Goal: Complete application form: Complete application form

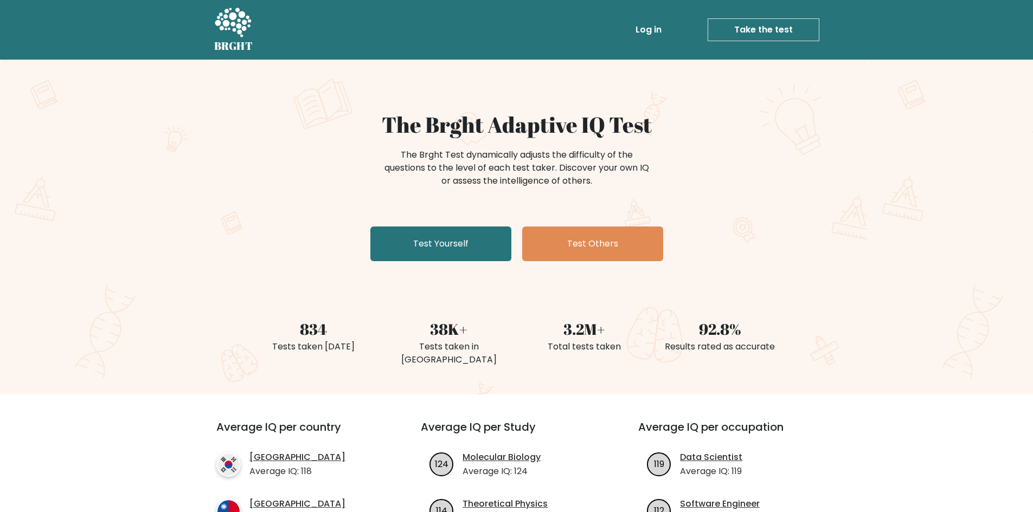
click at [758, 30] on link "Take the test" at bounding box center [764, 29] width 112 height 23
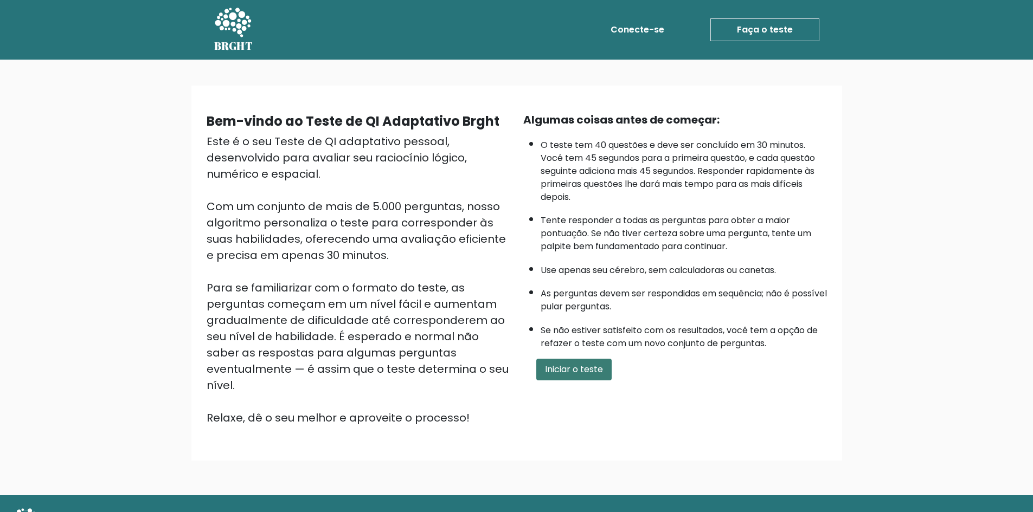
click at [564, 375] on font "Iniciar o teste" at bounding box center [574, 369] width 58 height 12
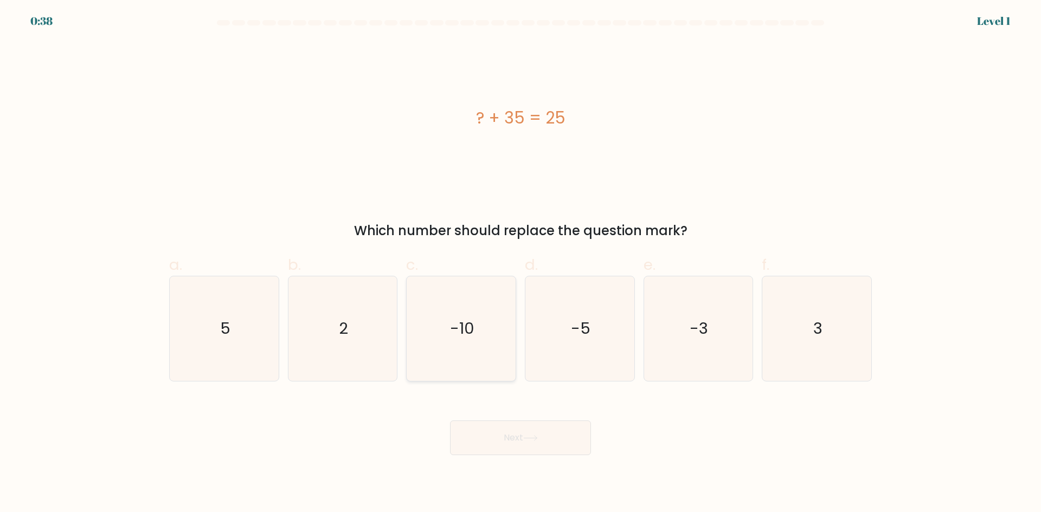
click at [478, 347] on icon "-10" at bounding box center [461, 329] width 105 height 105
click at [521, 264] on input "c. -10" at bounding box center [521, 259] width 1 height 7
radio input "true"
click at [512, 433] on button "Next" at bounding box center [520, 438] width 141 height 35
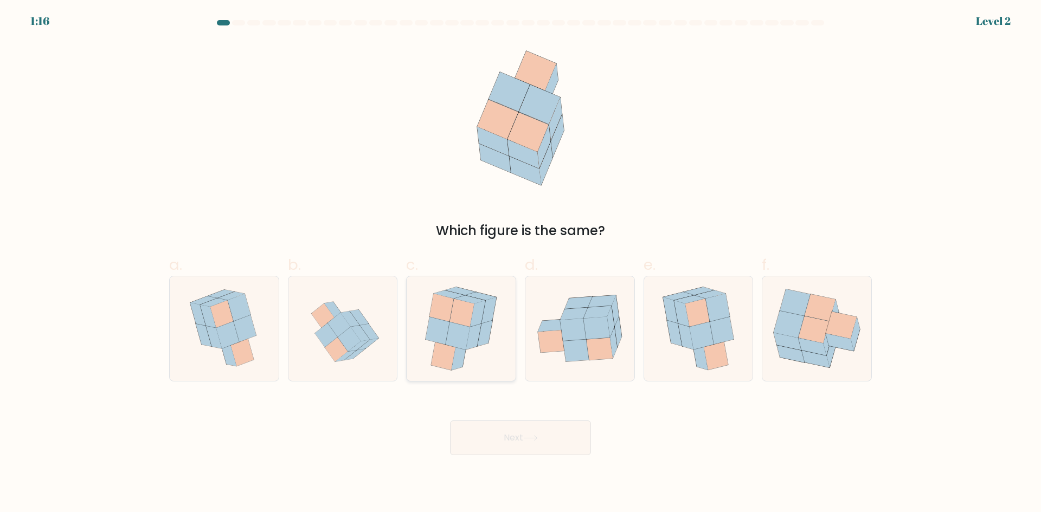
click at [477, 346] on icon at bounding box center [473, 337] width 15 height 26
click at [521, 264] on input "c." at bounding box center [521, 259] width 1 height 7
radio input "true"
click at [498, 430] on button "Next" at bounding box center [520, 438] width 141 height 35
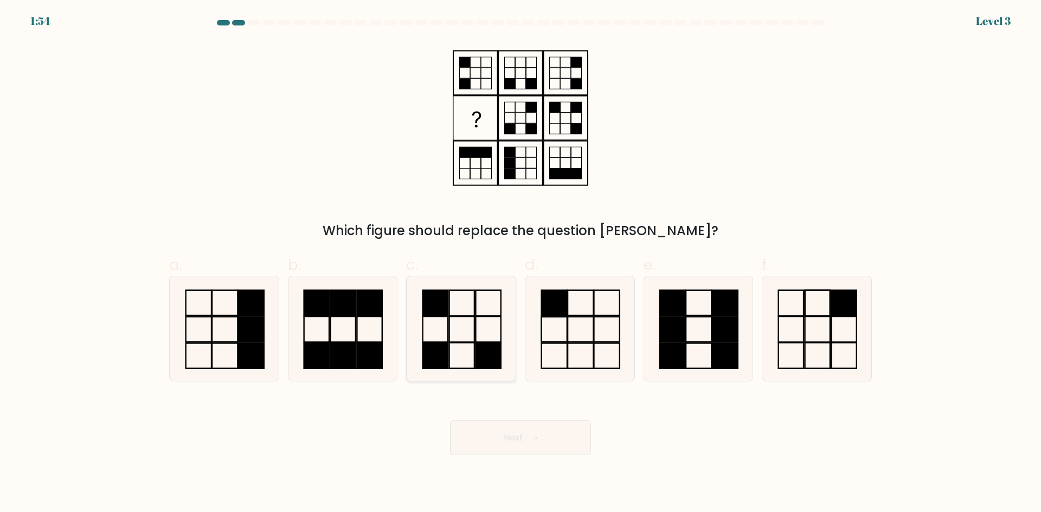
click at [478, 339] on icon at bounding box center [461, 329] width 105 height 105
click at [521, 264] on input "c." at bounding box center [521, 259] width 1 height 7
radio input "true"
click at [536, 429] on button "Next" at bounding box center [520, 438] width 141 height 35
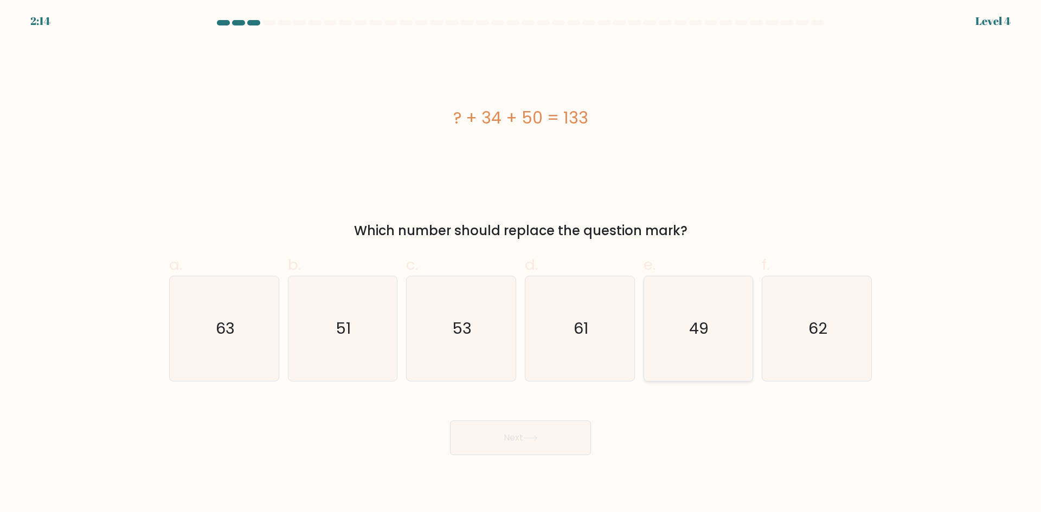
click at [753, 351] on div "49" at bounding box center [699, 329] width 110 height 106
click at [521, 264] on input "e. 49" at bounding box center [521, 259] width 1 height 7
radio input "true"
click at [497, 447] on button "Next" at bounding box center [520, 438] width 141 height 35
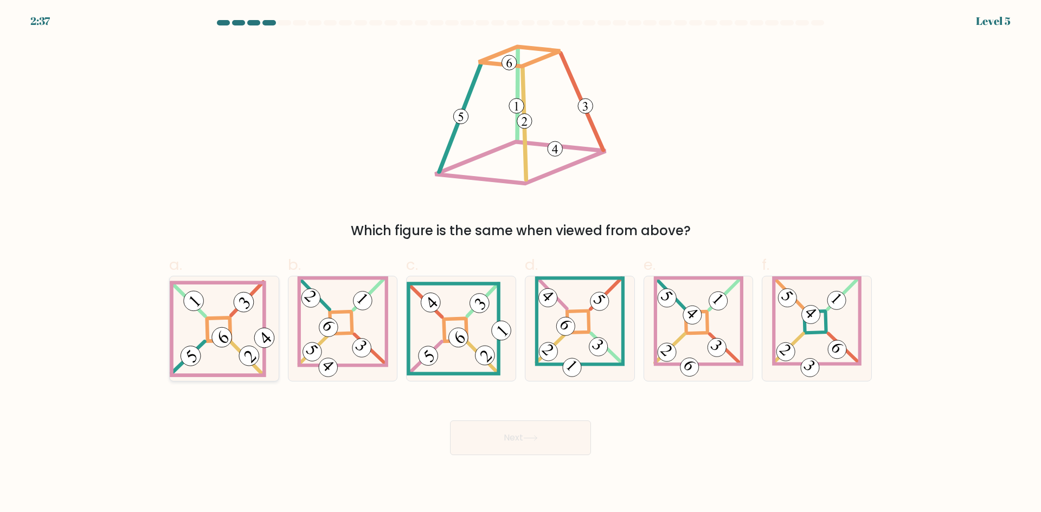
click at [243, 341] on icon at bounding box center [224, 328] width 109 height 97
click at [521, 264] on input "a." at bounding box center [521, 259] width 1 height 7
radio input "true"
click at [467, 434] on button "Next" at bounding box center [520, 438] width 141 height 35
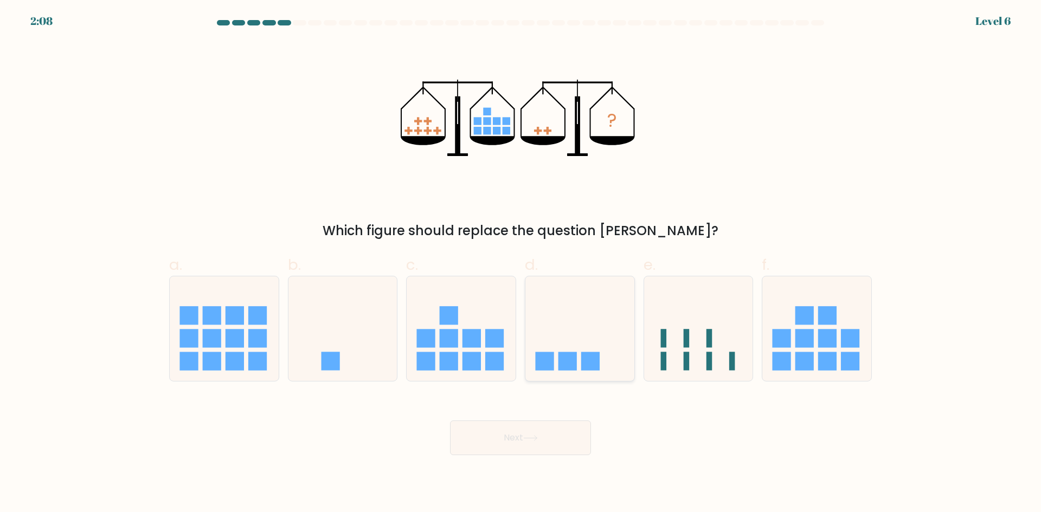
click at [571, 322] on icon at bounding box center [579, 329] width 109 height 90
click at [521, 264] on input "d." at bounding box center [521, 259] width 1 height 7
radio input "true"
click at [562, 448] on button "Next" at bounding box center [520, 438] width 141 height 35
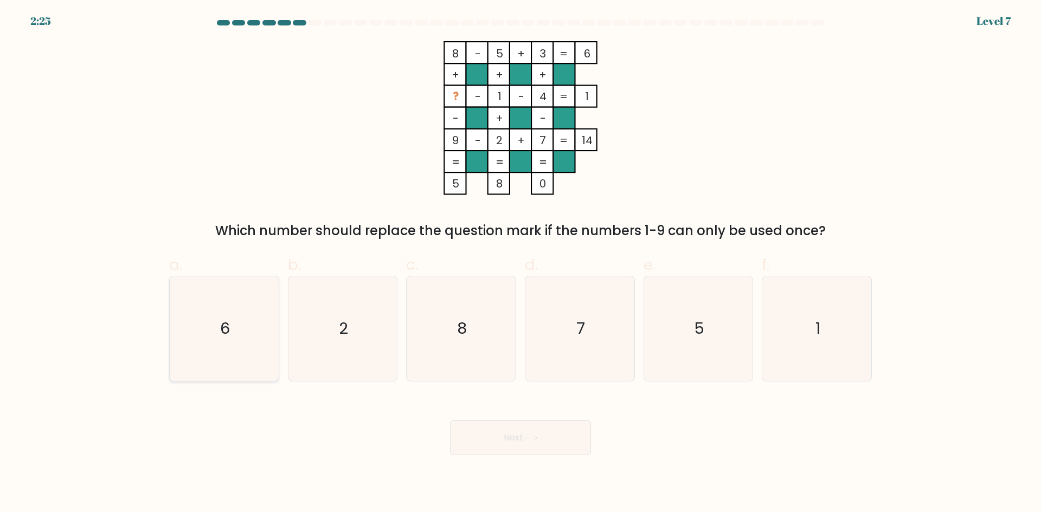
click at [245, 344] on icon "6" at bounding box center [224, 329] width 105 height 105
click at [521, 264] on input "a. 6" at bounding box center [521, 259] width 1 height 7
radio input "true"
click at [554, 437] on button "Next" at bounding box center [520, 438] width 141 height 35
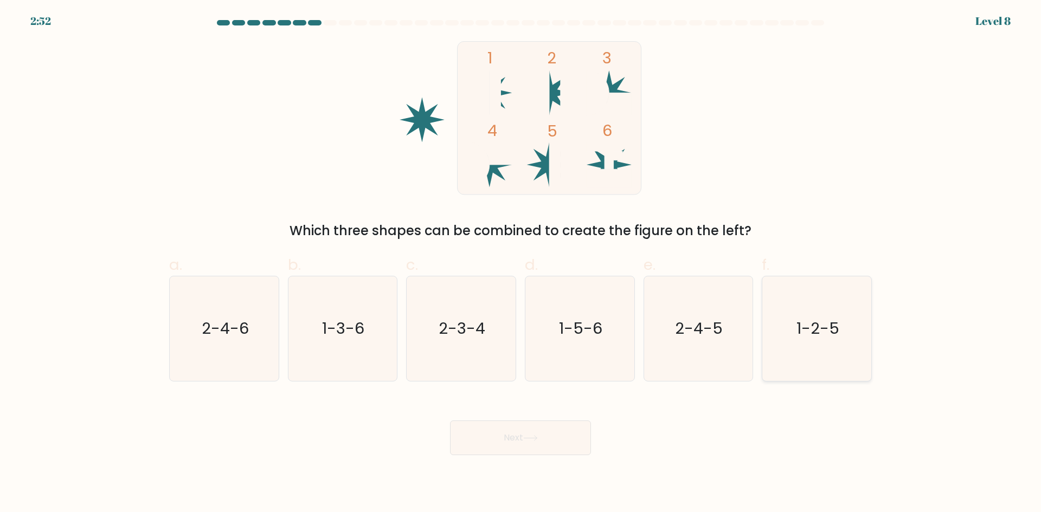
click at [791, 358] on icon "1-2-5" at bounding box center [817, 329] width 105 height 105
click at [521, 264] on input "f. 1-2-5" at bounding box center [521, 259] width 1 height 7
radio input "true"
click at [549, 441] on button "Next" at bounding box center [520, 438] width 141 height 35
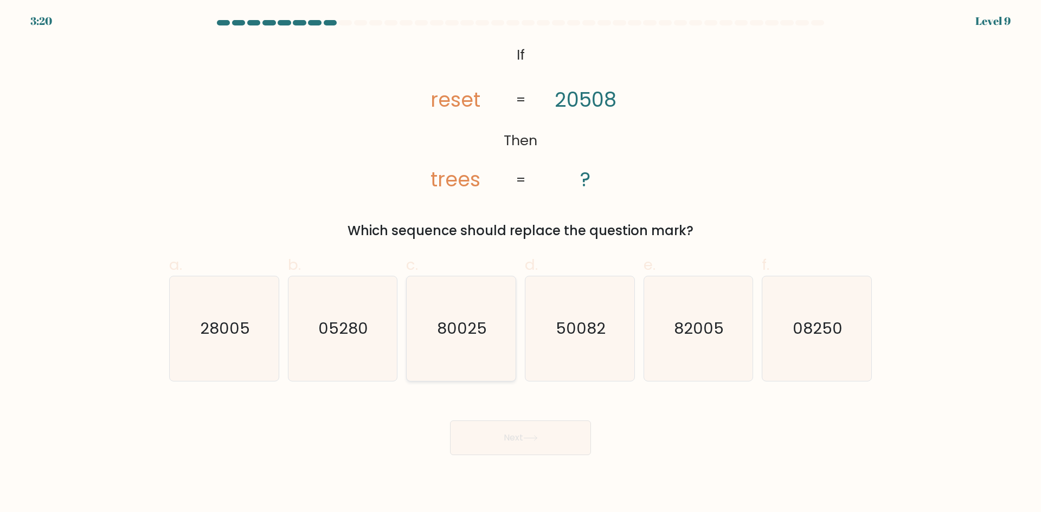
click at [491, 360] on icon "80025" at bounding box center [461, 329] width 105 height 105
click at [521, 264] on input "c. 80025" at bounding box center [521, 259] width 1 height 7
radio input "true"
click at [687, 343] on icon "82005" at bounding box center [698, 329] width 105 height 105
click at [521, 264] on input "e. 82005" at bounding box center [521, 259] width 1 height 7
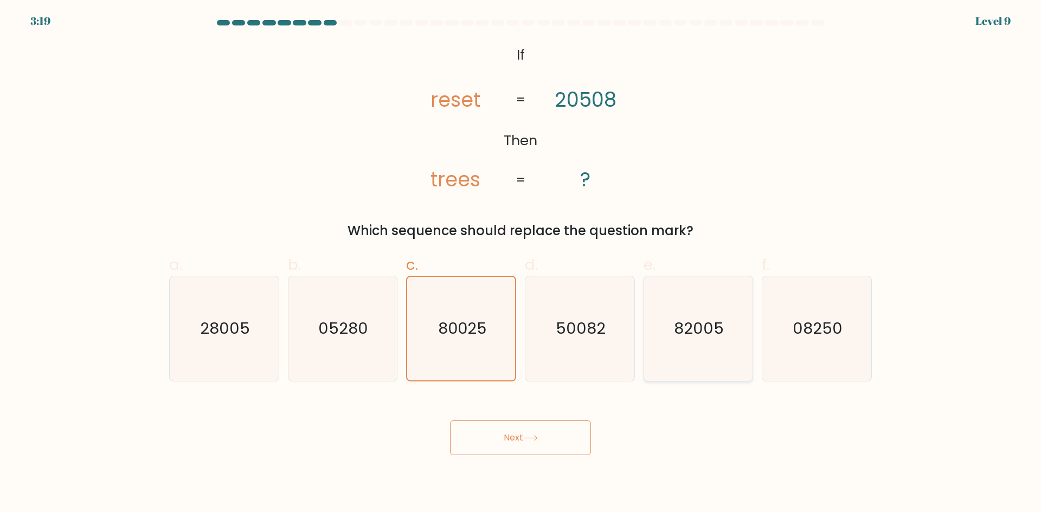
radio input "true"
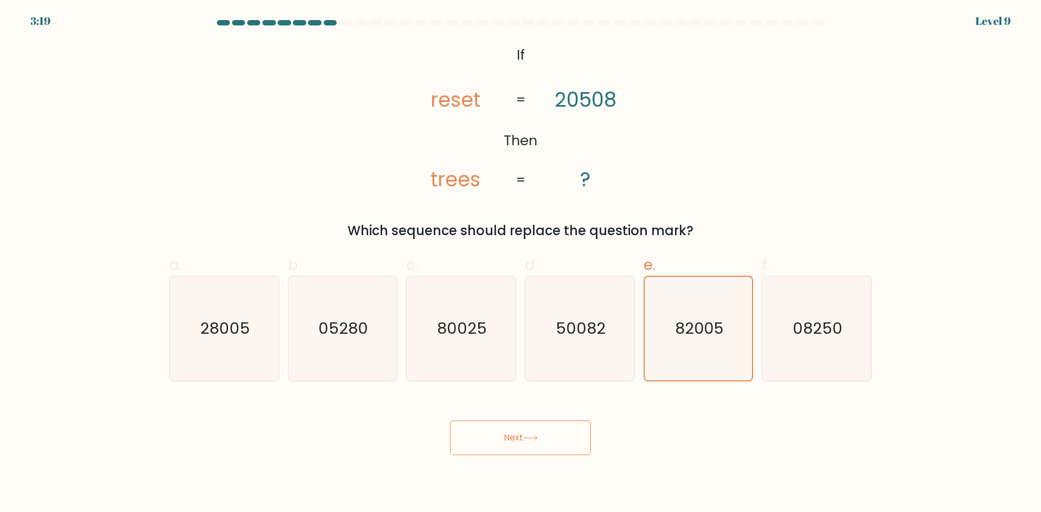
click at [570, 441] on button "Next" at bounding box center [520, 438] width 141 height 35
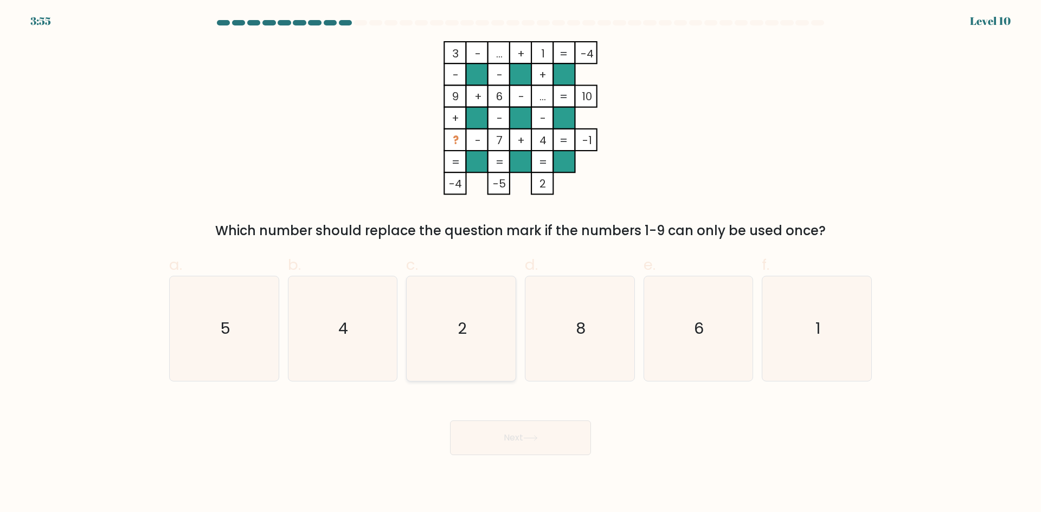
click at [454, 336] on icon "2" at bounding box center [461, 329] width 105 height 105
click at [521, 264] on input "c. 2" at bounding box center [521, 259] width 1 height 7
radio input "true"
click at [478, 429] on button "Next" at bounding box center [520, 438] width 141 height 35
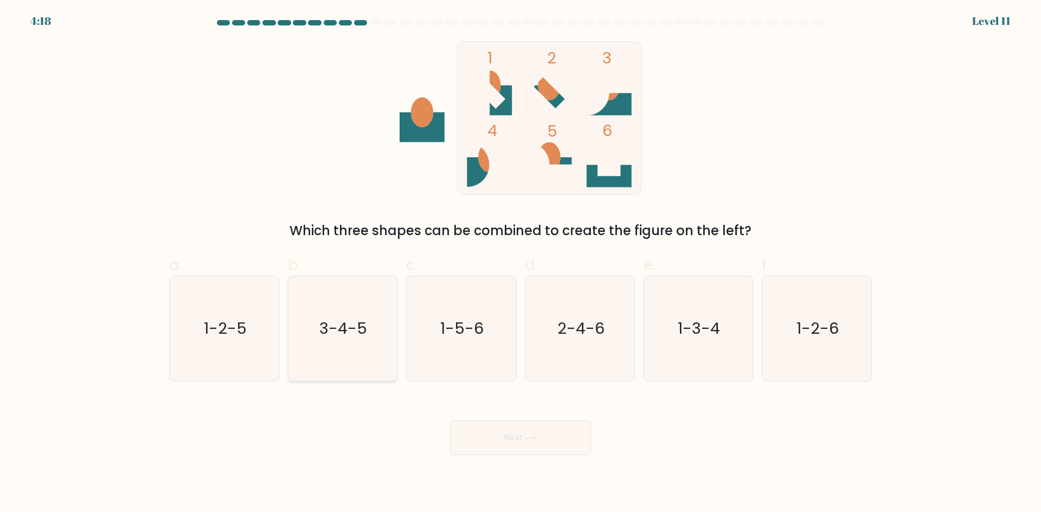
click at [339, 338] on text "3-4-5" at bounding box center [344, 329] width 48 height 22
click at [521, 264] on input "b. 3-4-5" at bounding box center [521, 259] width 1 height 7
radio input "true"
click at [510, 425] on button "Next" at bounding box center [520, 438] width 141 height 35
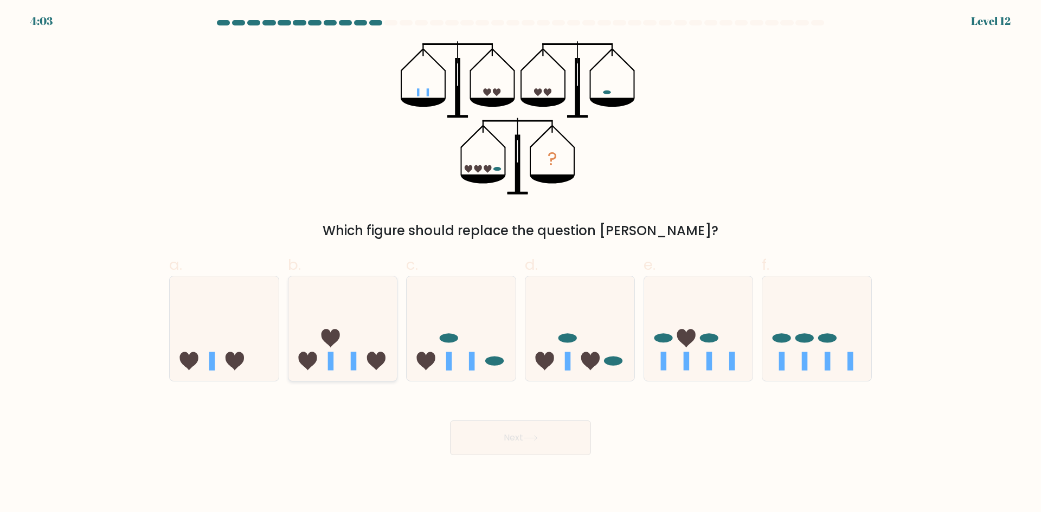
click at [372, 366] on icon at bounding box center [376, 361] width 18 height 18
click at [521, 264] on input "b." at bounding box center [521, 259] width 1 height 7
radio input "true"
click at [470, 442] on button "Next" at bounding box center [520, 438] width 141 height 35
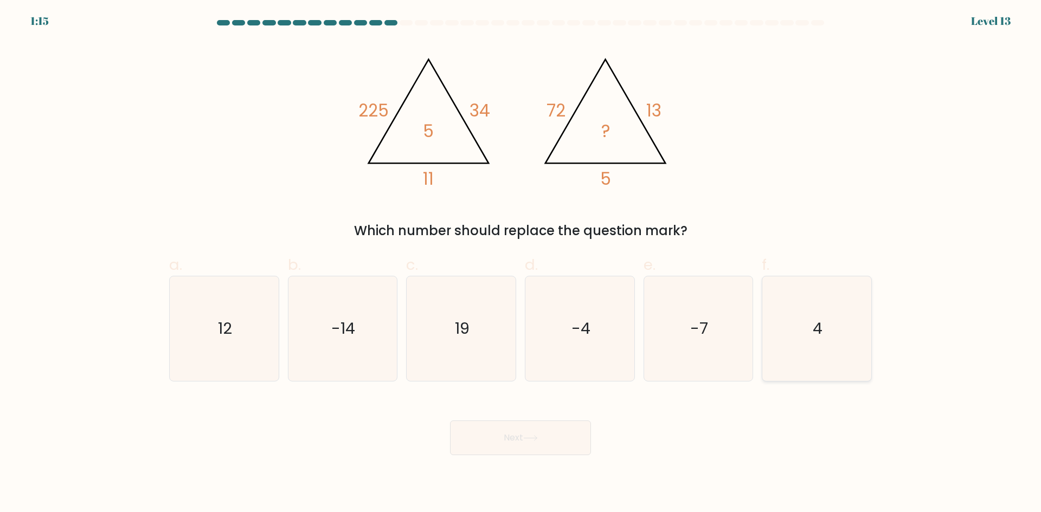
click at [774, 337] on icon "4" at bounding box center [817, 329] width 105 height 105
click at [521, 264] on input "f. 4" at bounding box center [521, 259] width 1 height 7
radio input "true"
click at [537, 432] on button "Next" at bounding box center [520, 438] width 141 height 35
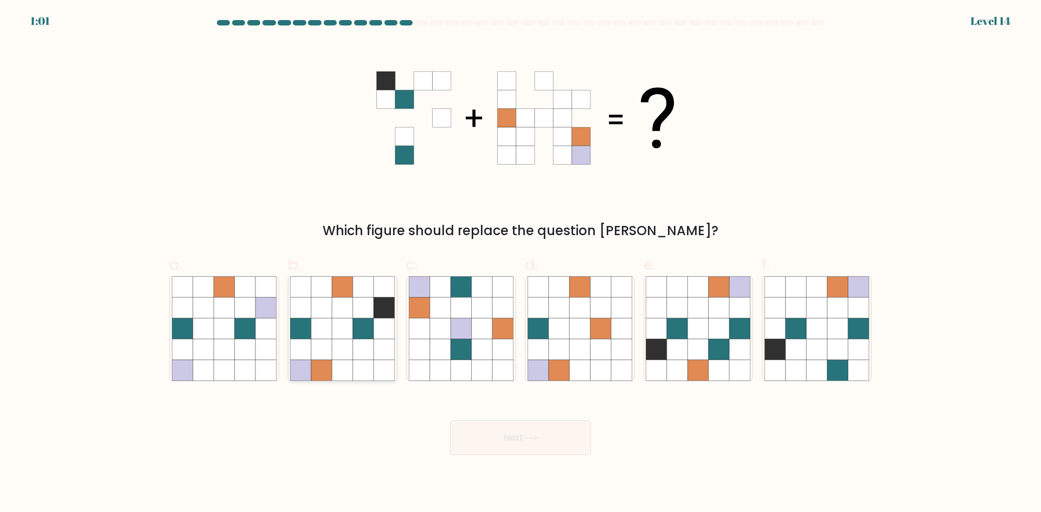
click at [358, 342] on icon at bounding box center [363, 349] width 21 height 21
click at [521, 264] on input "b." at bounding box center [521, 259] width 1 height 7
radio input "true"
click at [567, 449] on button "Next" at bounding box center [520, 438] width 141 height 35
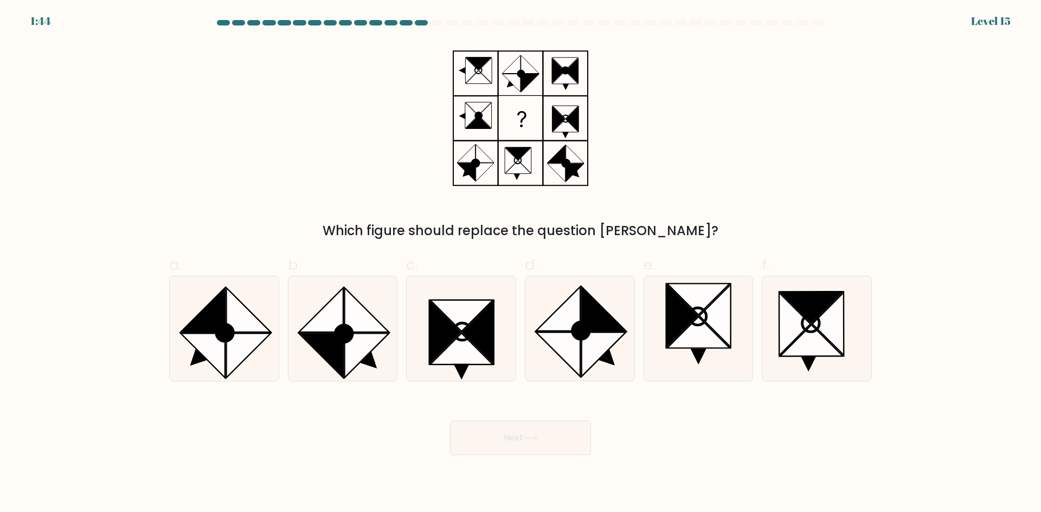
click at [551, 436] on button "Next" at bounding box center [520, 438] width 141 height 35
click at [769, 432] on div "Next" at bounding box center [521, 425] width 716 height 61
click at [251, 345] on icon at bounding box center [248, 355] width 44 height 44
click at [521, 264] on input "a." at bounding box center [521, 259] width 1 height 7
radio input "true"
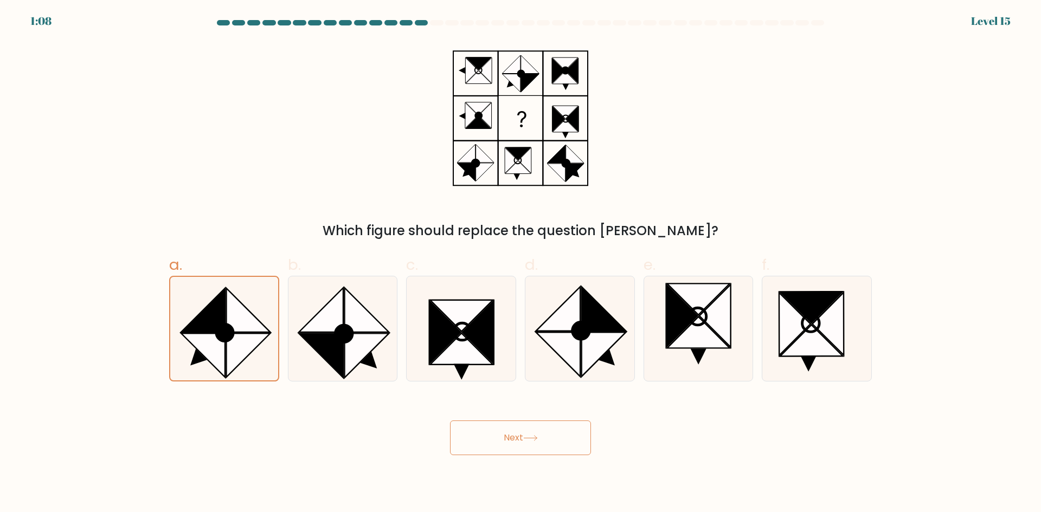
click at [507, 427] on button "Next" at bounding box center [520, 438] width 141 height 35
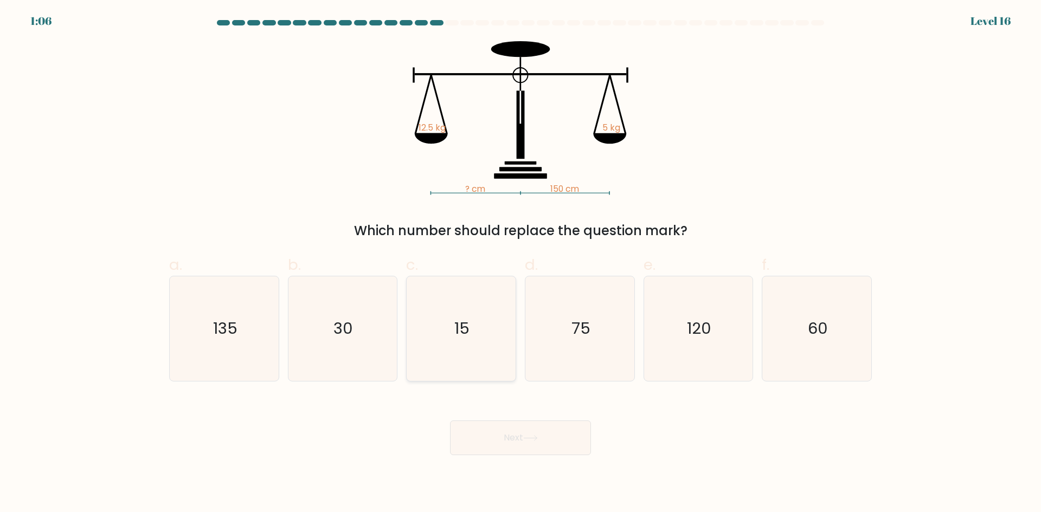
click at [478, 322] on icon "15" at bounding box center [461, 329] width 105 height 105
click at [521, 264] on input "c. 15" at bounding box center [521, 259] width 1 height 7
radio input "true"
click at [491, 429] on button "Next" at bounding box center [520, 438] width 141 height 35
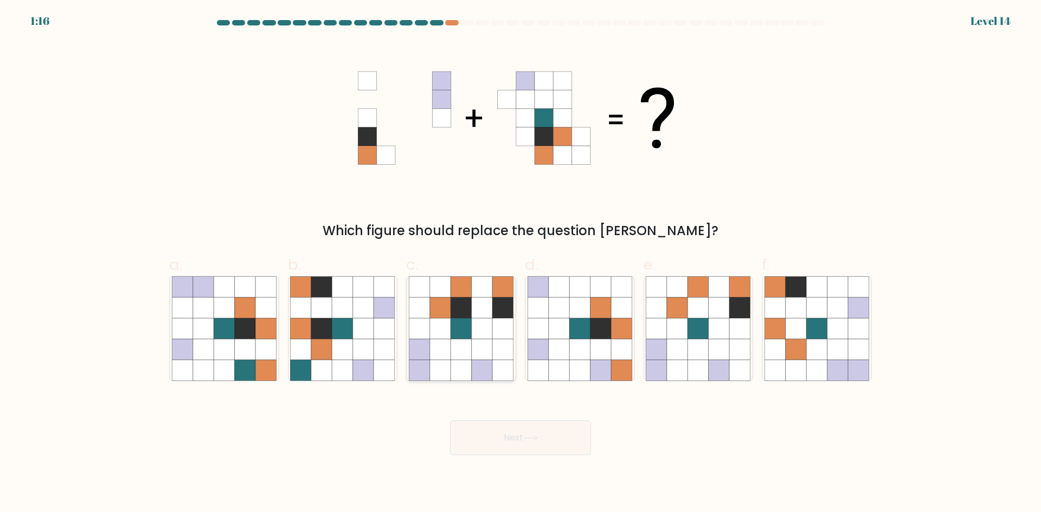
click at [477, 346] on icon at bounding box center [482, 349] width 21 height 21
click at [521, 264] on input "c." at bounding box center [521, 259] width 1 height 7
radio input "true"
click at [549, 430] on button "Next" at bounding box center [520, 438] width 141 height 35
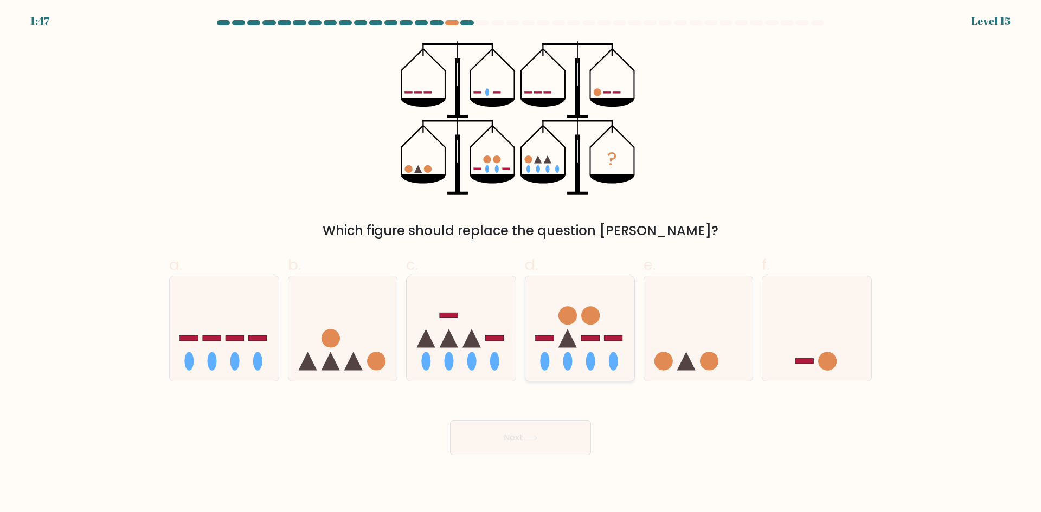
click at [566, 318] on circle at bounding box center [567, 315] width 18 height 18
click at [521, 264] on input "d." at bounding box center [521, 259] width 1 height 7
radio input "true"
click at [564, 426] on button "Next" at bounding box center [520, 438] width 141 height 35
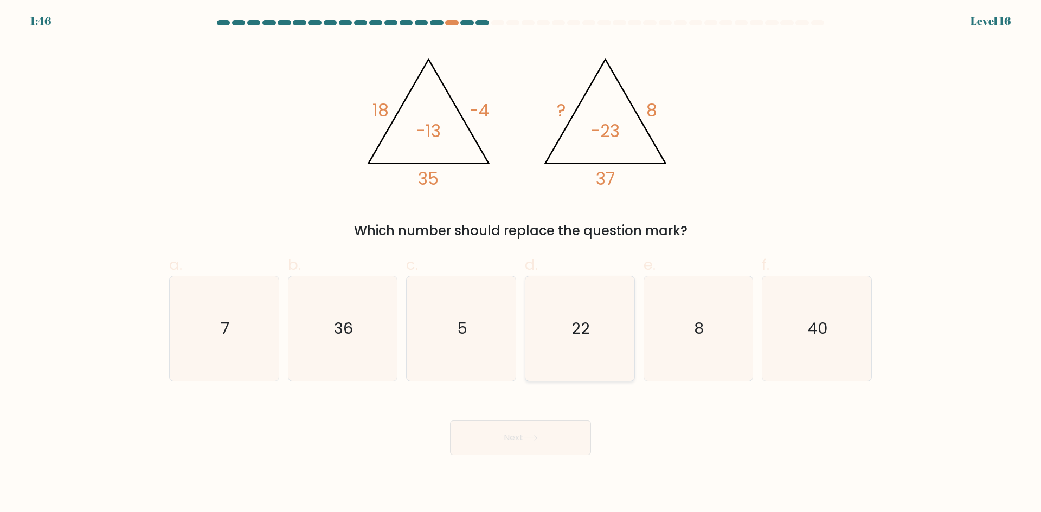
click at [570, 319] on icon "22" at bounding box center [580, 329] width 105 height 105
click at [521, 264] on input "d. 22" at bounding box center [521, 259] width 1 height 7
radio input "true"
click at [529, 453] on button "Next" at bounding box center [520, 438] width 141 height 35
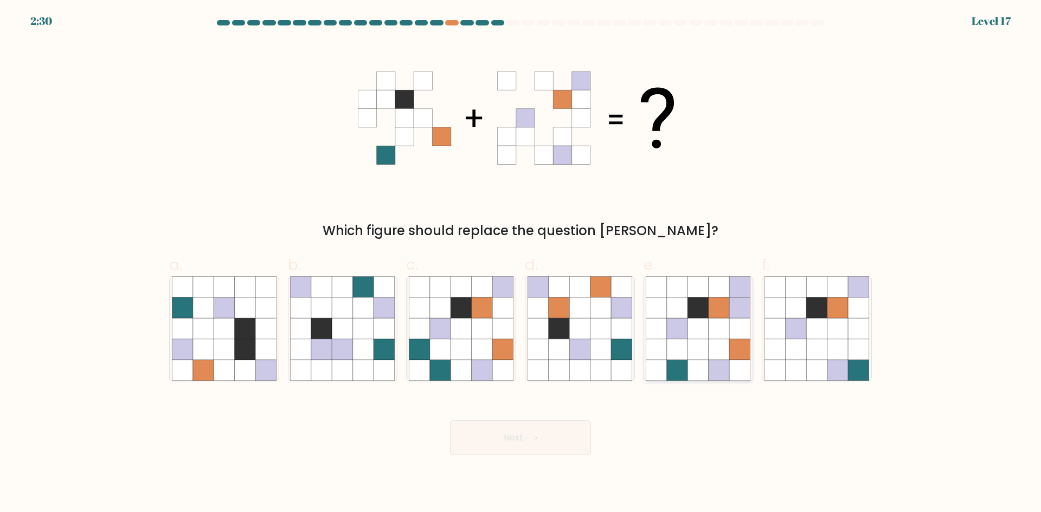
click at [656, 339] on icon at bounding box center [656, 328] width 21 height 21
click at [521, 264] on input "e." at bounding box center [521, 259] width 1 height 7
radio input "true"
click at [574, 432] on button "Next" at bounding box center [520, 438] width 141 height 35
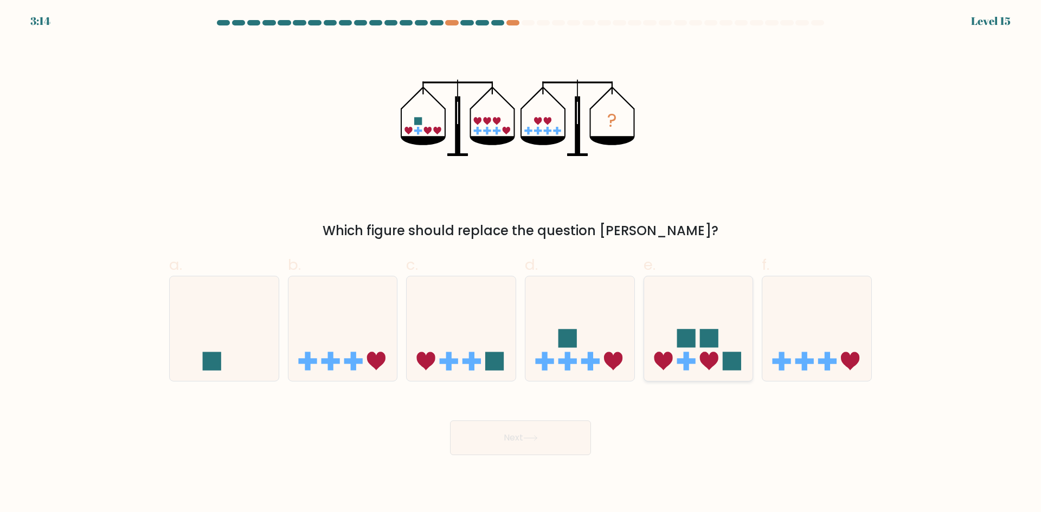
click at [655, 339] on icon at bounding box center [698, 329] width 109 height 90
click at [521, 264] on input "e." at bounding box center [521, 259] width 1 height 7
radio input "true"
click at [573, 404] on div "Next" at bounding box center [521, 425] width 716 height 61
click at [572, 423] on button "Next" at bounding box center [520, 438] width 141 height 35
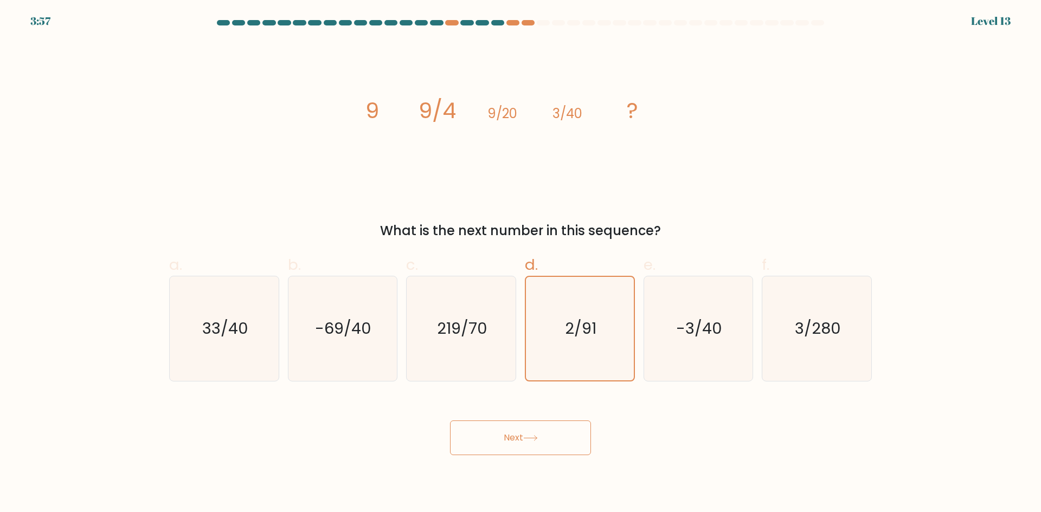
click at [554, 424] on button "Next" at bounding box center [520, 438] width 141 height 35
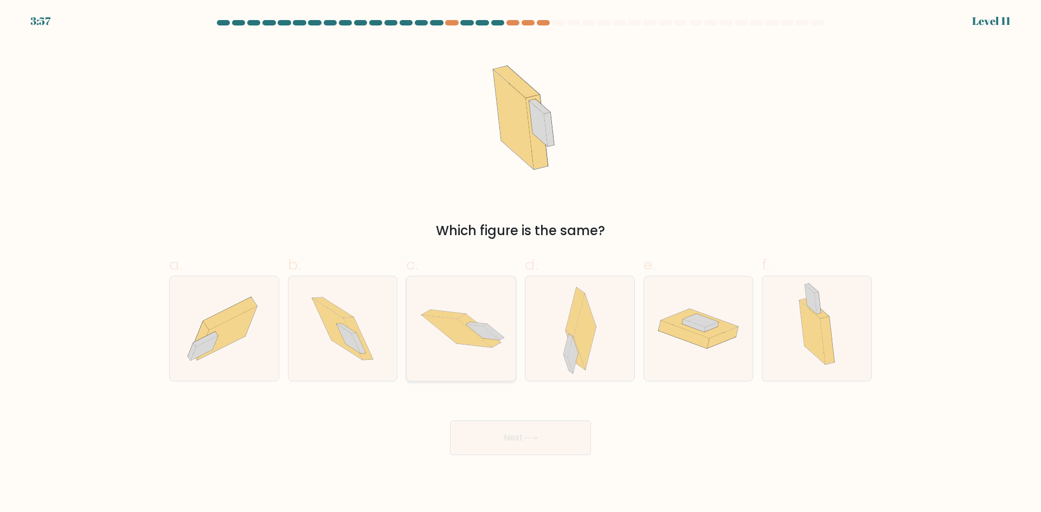
click at [503, 335] on icon at bounding box center [461, 328] width 109 height 73
click at [521, 264] on input "c." at bounding box center [521, 259] width 1 height 7
radio input "true"
click at [519, 422] on button "Next" at bounding box center [520, 438] width 141 height 35
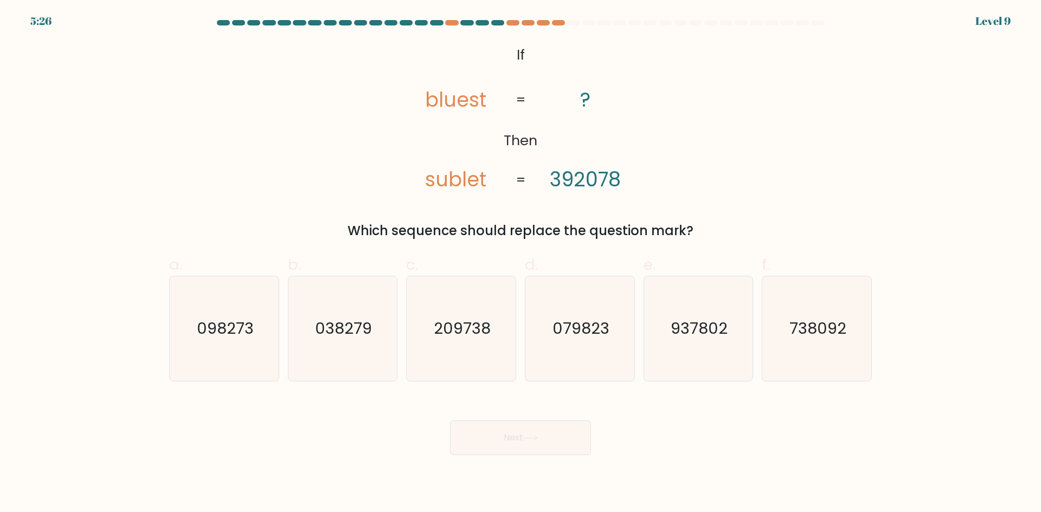
click at [552, 342] on icon "079823" at bounding box center [580, 329] width 105 height 105
click at [521, 264] on input "d. 079823" at bounding box center [521, 259] width 1 height 7
radio input "true"
click at [547, 424] on button "Next" at bounding box center [520, 438] width 141 height 35
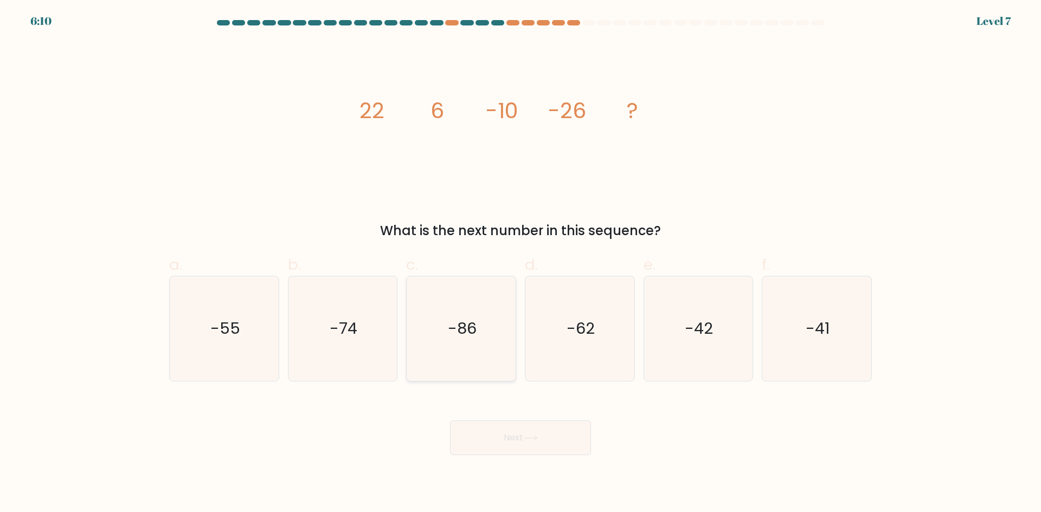
click at [473, 338] on text "-86" at bounding box center [462, 329] width 29 height 22
click at [521, 264] on input "c. -86" at bounding box center [521, 259] width 1 height 7
radio input "true"
drag, startPoint x: 510, startPoint y: 449, endPoint x: 491, endPoint y: 422, distance: 32.6
click at [508, 444] on button "Next" at bounding box center [520, 438] width 141 height 35
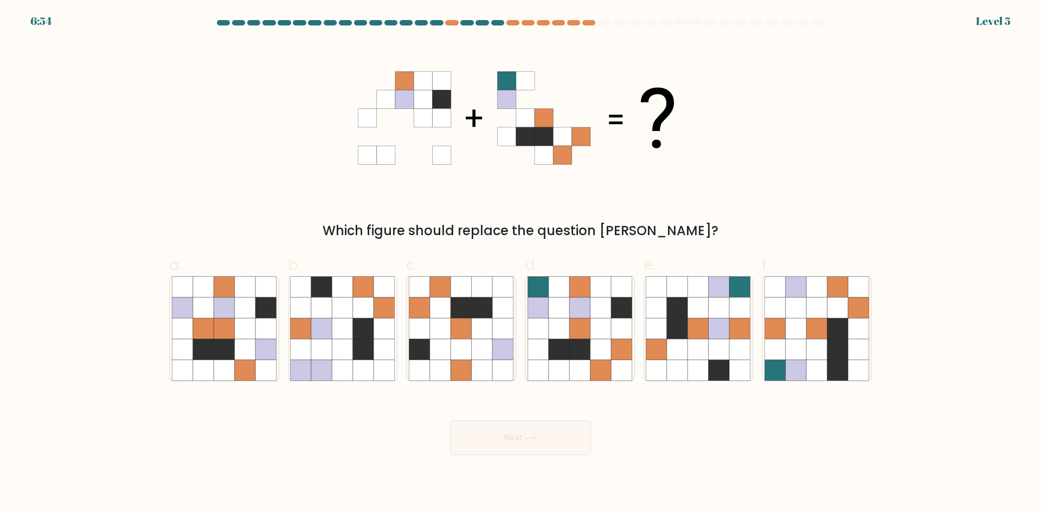
click at [303, 335] on icon at bounding box center [301, 328] width 21 height 21
click at [521, 264] on input "b." at bounding box center [521, 259] width 1 height 7
radio input "true"
click at [457, 413] on div "Next" at bounding box center [521, 425] width 716 height 61
click at [541, 469] on body "7:38 Level 5" at bounding box center [520, 256] width 1041 height 512
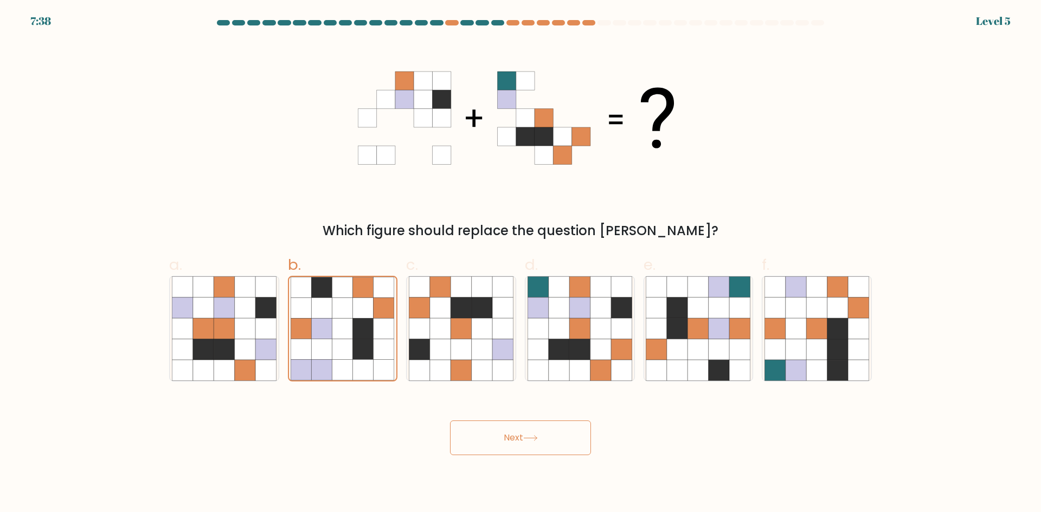
click at [497, 442] on button "Next" at bounding box center [520, 438] width 141 height 35
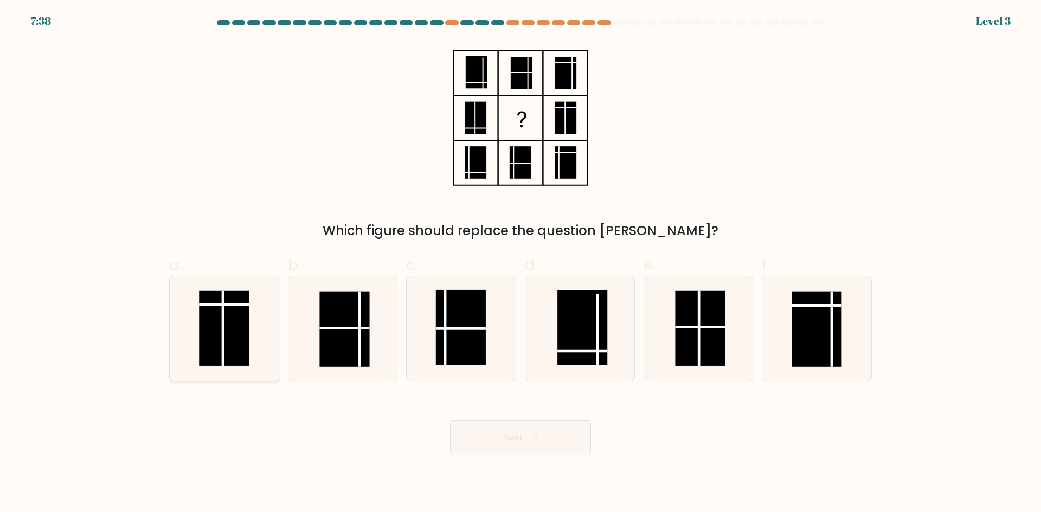
click at [274, 341] on icon at bounding box center [224, 329] width 105 height 105
click at [521, 264] on input "a." at bounding box center [521, 259] width 1 height 7
radio input "true"
click at [479, 412] on div "Next" at bounding box center [521, 425] width 716 height 61
click at [445, 348] on line at bounding box center [445, 327] width 0 height 75
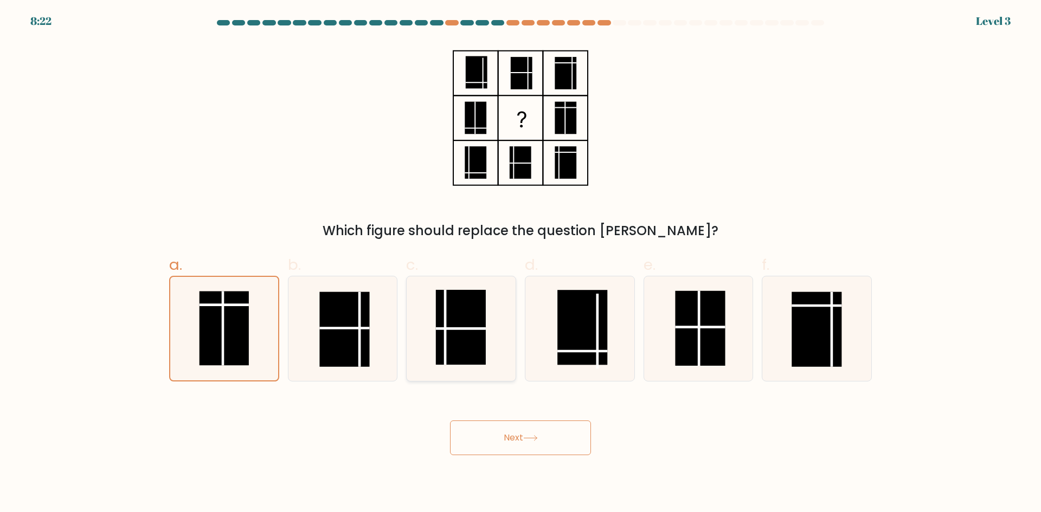
click at [521, 264] on input "c." at bounding box center [521, 259] width 1 height 7
radio input "true"
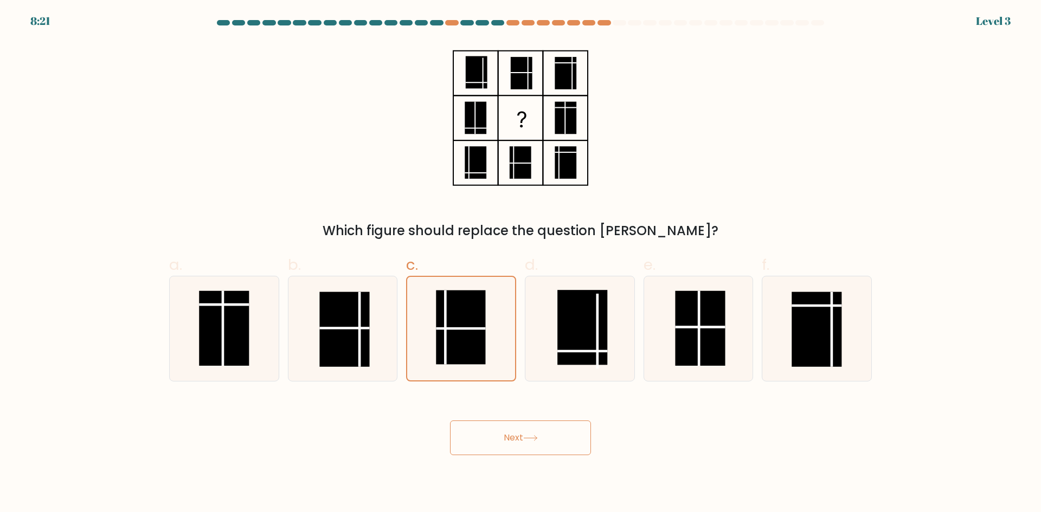
click at [487, 420] on div "Next" at bounding box center [521, 425] width 716 height 61
click at [565, 356] on rect at bounding box center [582, 327] width 50 height 75
click at [521, 264] on input "d." at bounding box center [521, 259] width 1 height 7
radio input "true"
click at [562, 428] on button "Next" at bounding box center [520, 438] width 141 height 35
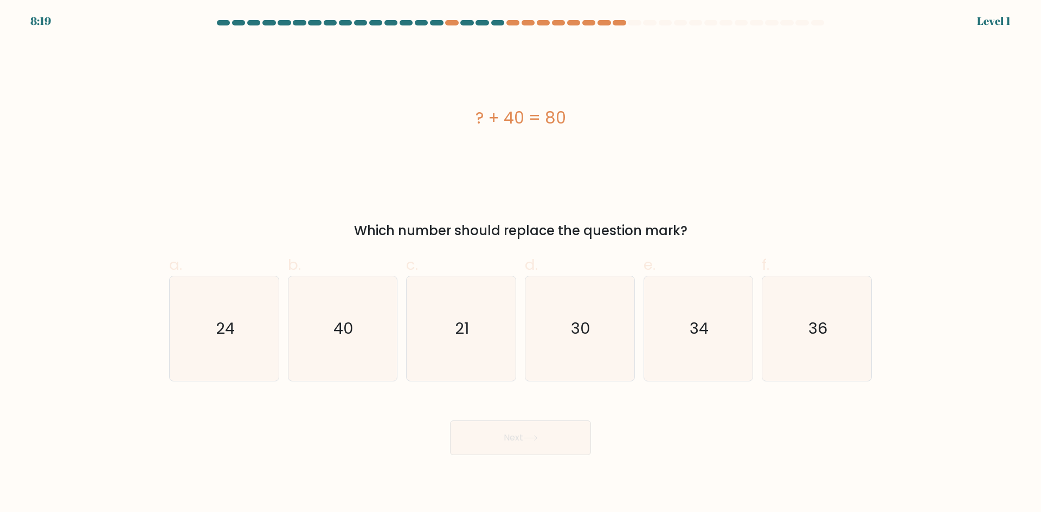
click at [499, 351] on icon "21" at bounding box center [461, 329] width 105 height 105
click at [521, 264] on input "c. 21" at bounding box center [521, 259] width 1 height 7
radio input "true"
click at [522, 417] on div "Next" at bounding box center [521, 425] width 716 height 61
click at [536, 448] on button "Next" at bounding box center [520, 438] width 141 height 35
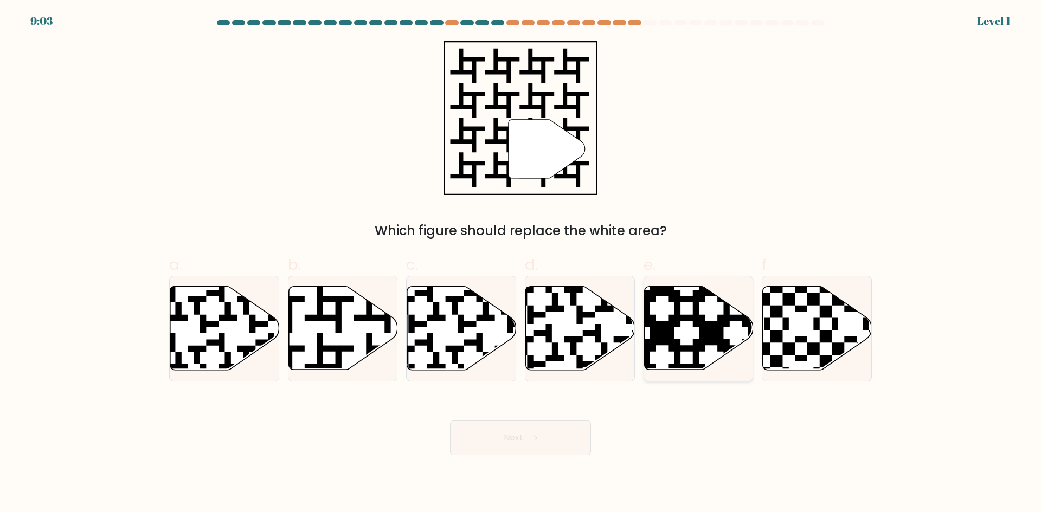
click at [667, 343] on icon at bounding box center [661, 283] width 197 height 197
click at [521, 264] on input "e." at bounding box center [521, 259] width 1 height 7
radio input "true"
click at [547, 435] on button "Next" at bounding box center [520, 438] width 141 height 35
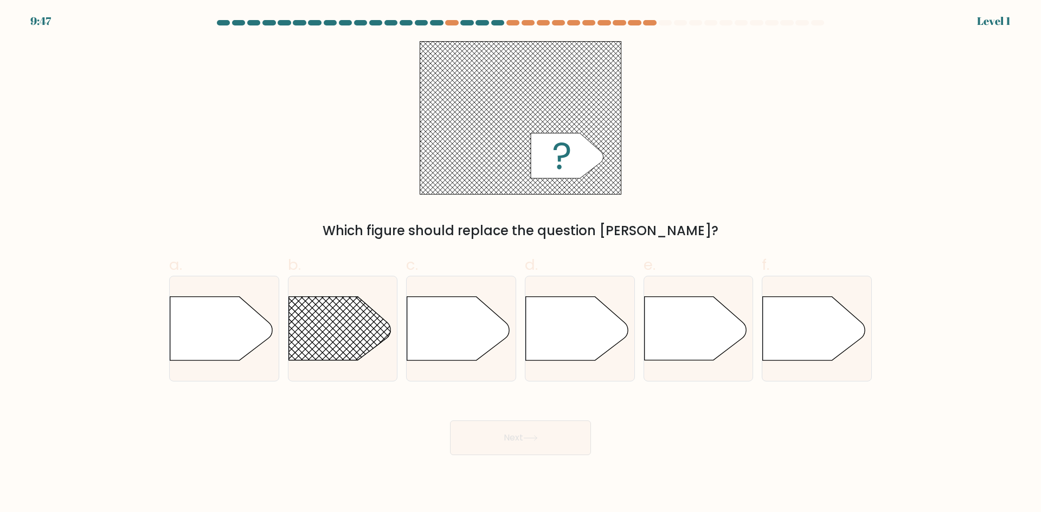
click at [485, 355] on icon at bounding box center [461, 329] width 109 height 65
click at [521, 264] on input "c." at bounding box center [521, 259] width 1 height 7
radio input "true"
click at [528, 437] on icon at bounding box center [530, 438] width 15 height 6
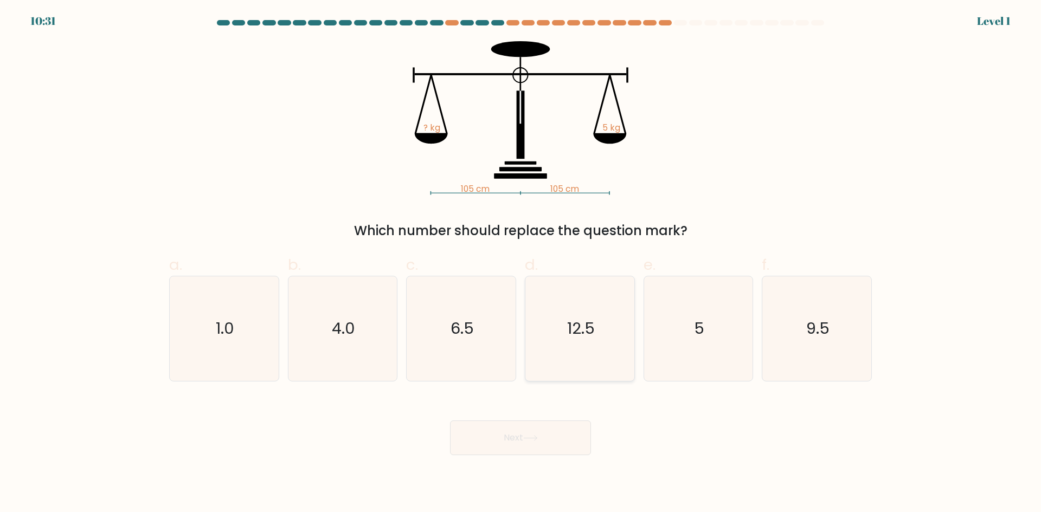
click at [560, 359] on icon "12.5" at bounding box center [580, 329] width 105 height 105
click at [521, 264] on input "d. 12.5" at bounding box center [521, 259] width 1 height 7
radio input "true"
click at [550, 437] on button "Next" at bounding box center [520, 438] width 141 height 35
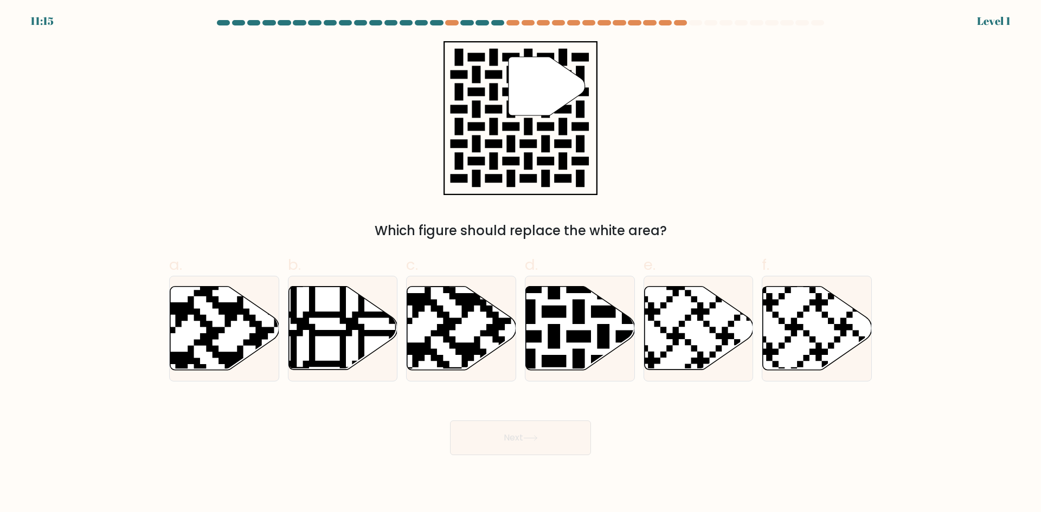
click at [382, 330] on icon at bounding box center [342, 328] width 109 height 83
click at [521, 264] on input "b." at bounding box center [521, 259] width 1 height 7
radio input "true"
click at [484, 423] on button "Next" at bounding box center [520, 438] width 141 height 35
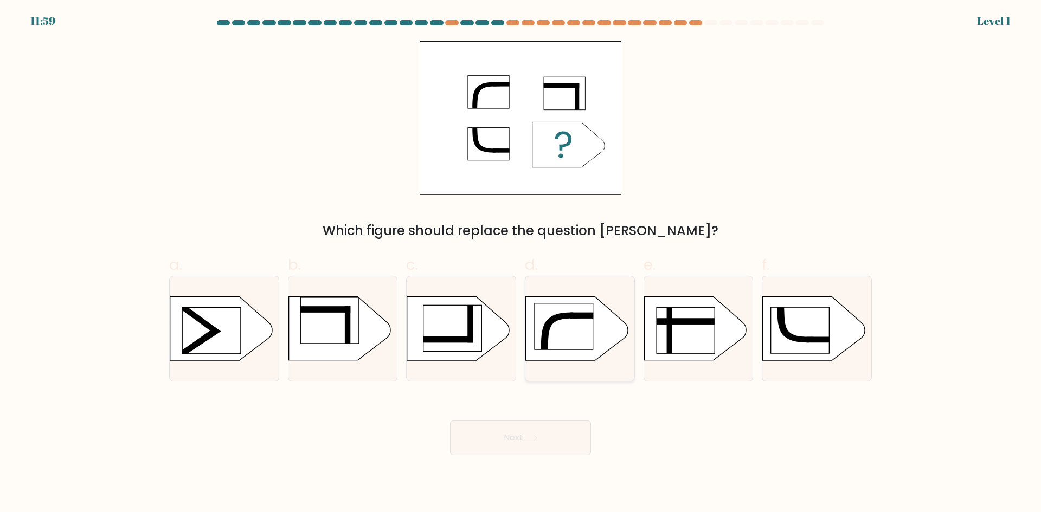
click at [624, 342] on icon at bounding box center [579, 329] width 109 height 65
click at [521, 264] on input "d." at bounding box center [521, 259] width 1 height 7
radio input "true"
click at [538, 433] on button "Next" at bounding box center [520, 438] width 141 height 35
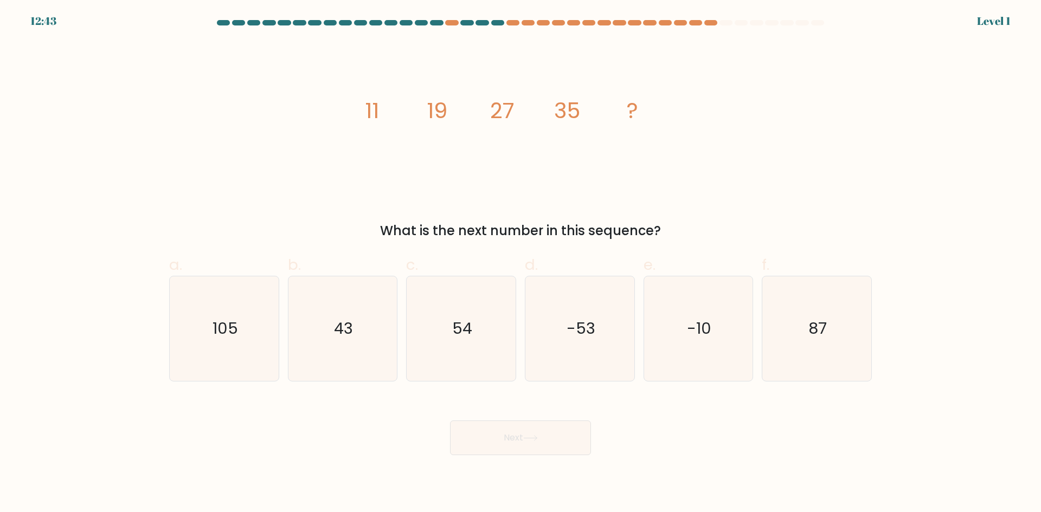
click at [701, 326] on text "-10" at bounding box center [699, 329] width 24 height 22
click at [521, 264] on input "e. -10" at bounding box center [521, 259] width 1 height 7
radio input "true"
click at [557, 425] on button "Next" at bounding box center [520, 438] width 141 height 35
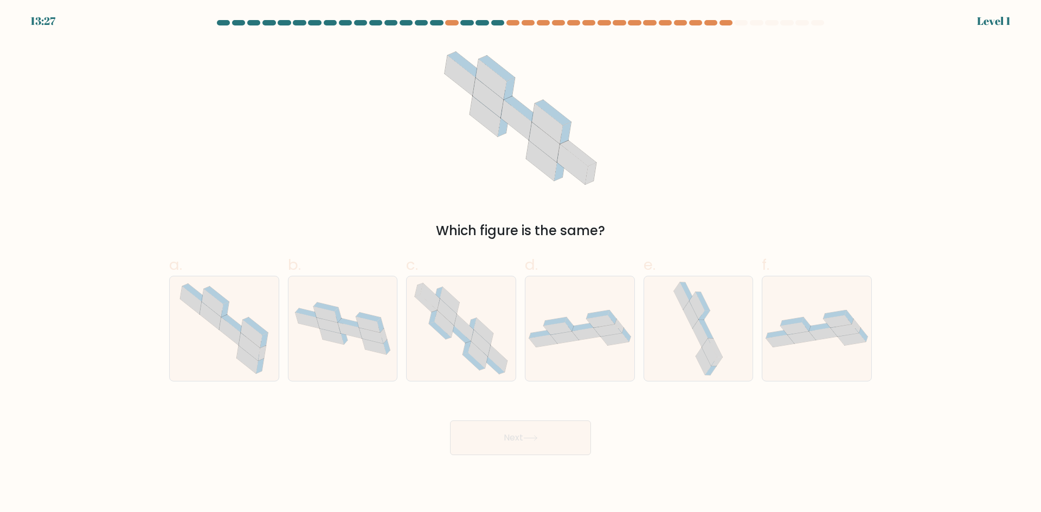
click at [598, 345] on icon at bounding box center [579, 328] width 109 height 37
click at [521, 264] on input "d." at bounding box center [521, 259] width 1 height 7
radio input "true"
click at [558, 428] on button "Next" at bounding box center [520, 438] width 141 height 35
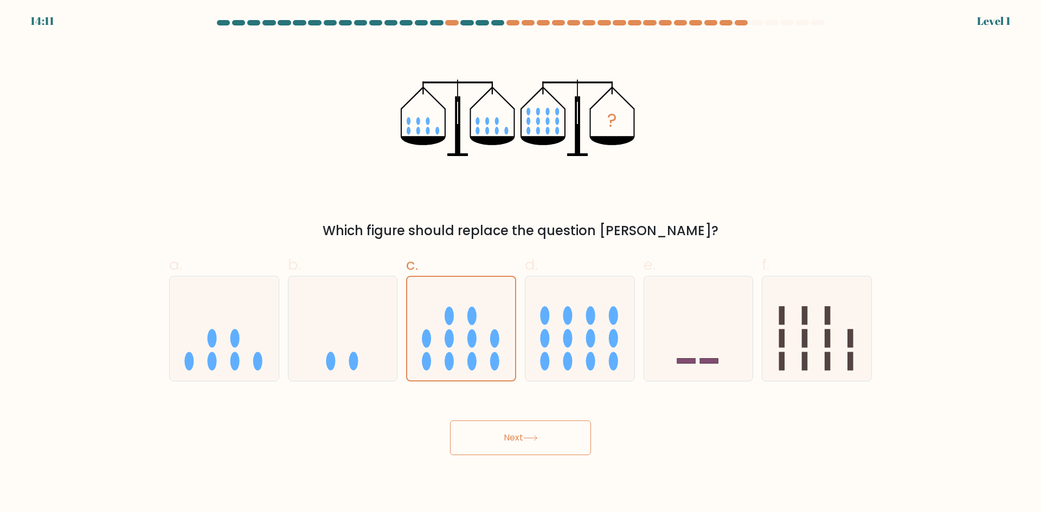
click at [524, 453] on button "Next" at bounding box center [520, 438] width 141 height 35
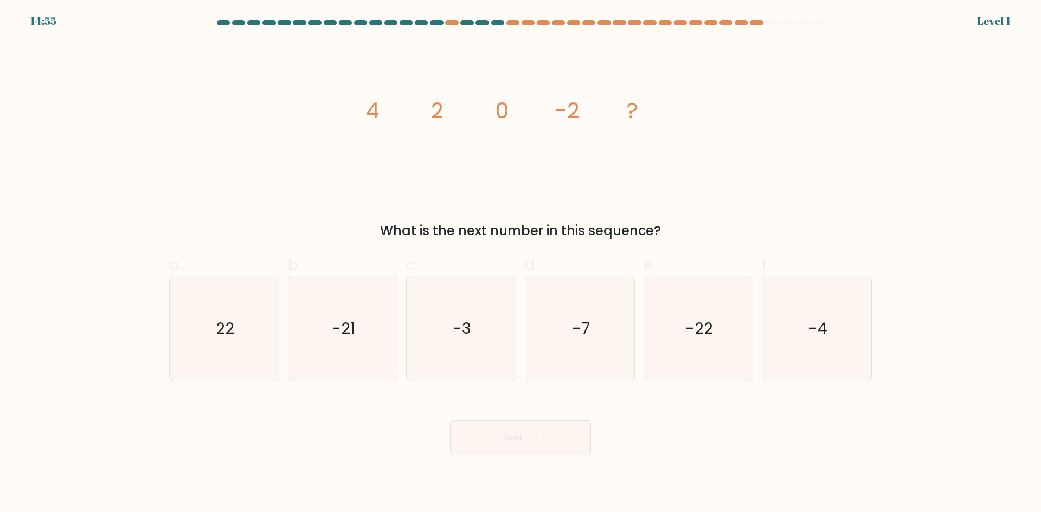
drag, startPoint x: 715, startPoint y: 320, endPoint x: 589, endPoint y: 419, distance: 159.5
click at [714, 322] on icon "-22" at bounding box center [698, 329] width 105 height 105
click at [521, 264] on input "e. -22" at bounding box center [521, 259] width 1 height 7
radio input "true"
click at [545, 441] on button "Next" at bounding box center [520, 438] width 141 height 35
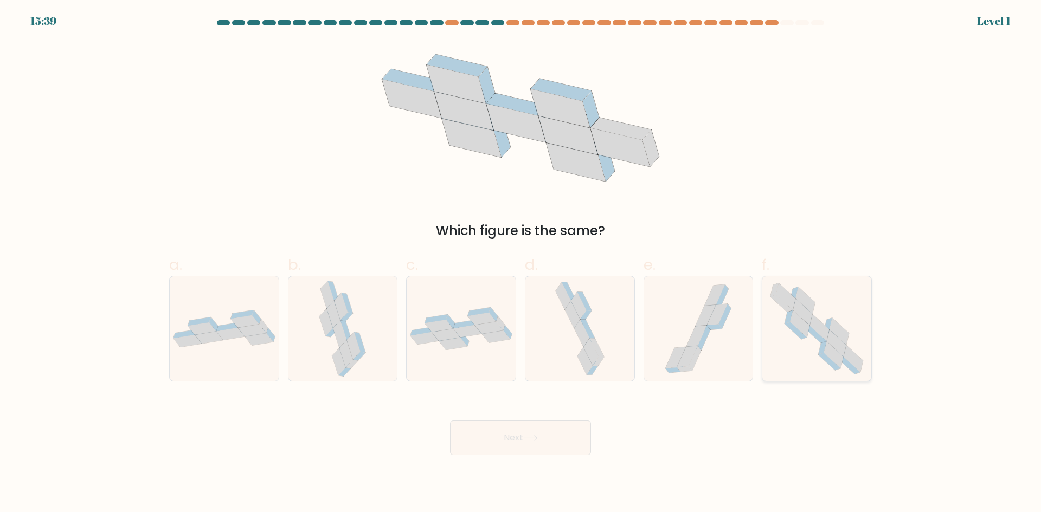
click at [778, 340] on icon at bounding box center [816, 329] width 107 height 105
click at [521, 264] on input "f." at bounding box center [521, 259] width 1 height 7
radio input "true"
click at [620, 445] on div "Next" at bounding box center [521, 425] width 716 height 61
click at [510, 357] on div at bounding box center [461, 329] width 110 height 106
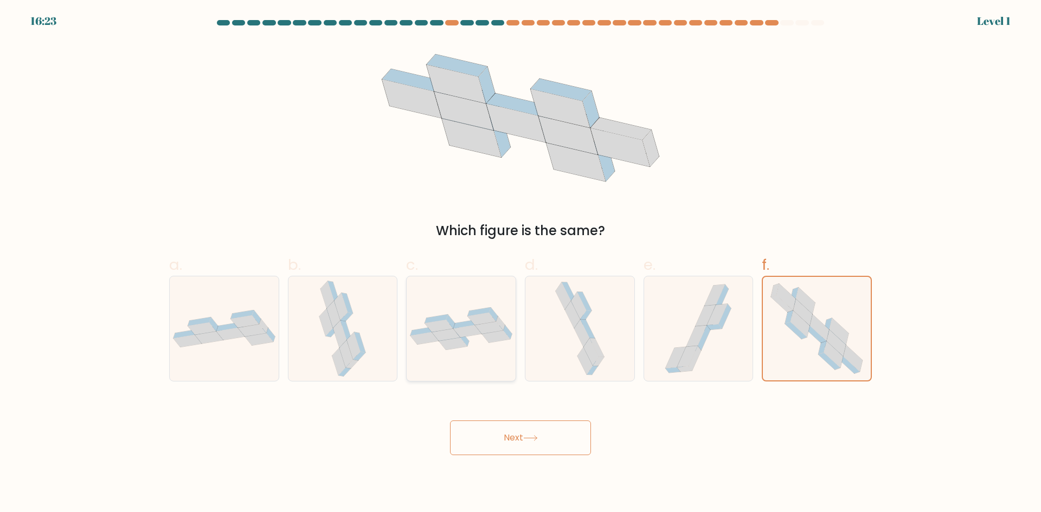
click at [521, 264] on input "c." at bounding box center [521, 259] width 1 height 7
radio input "true"
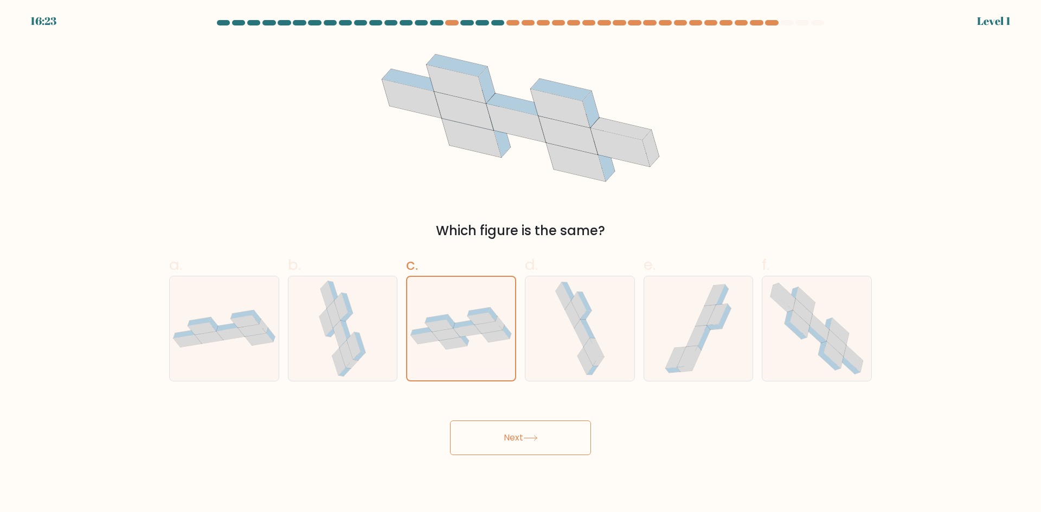
click at [545, 434] on button "Next" at bounding box center [520, 438] width 141 height 35
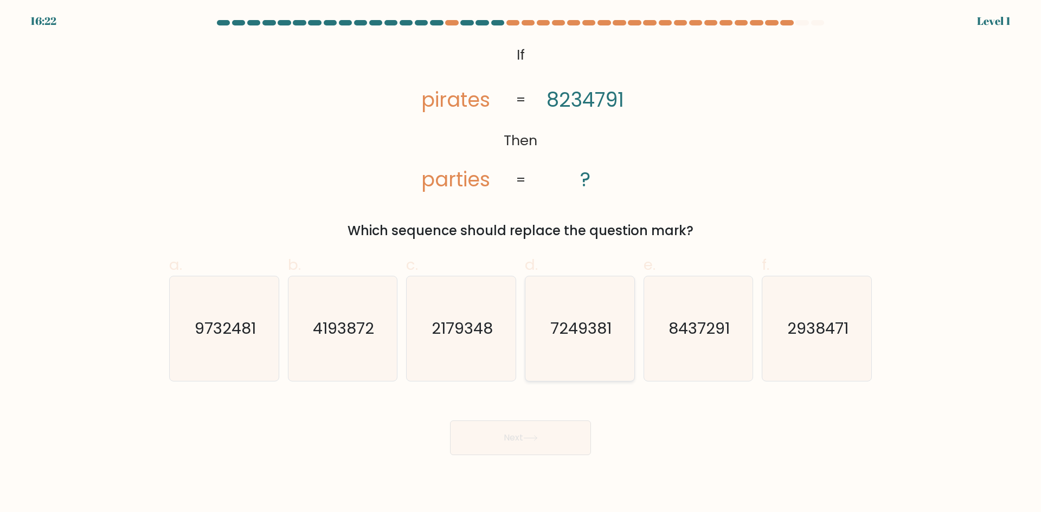
click at [556, 354] on icon "7249381" at bounding box center [580, 329] width 105 height 105
click at [521, 264] on input "d. 7249381" at bounding box center [521, 259] width 1 height 7
radio input "true"
click at [551, 429] on button "Next" at bounding box center [520, 438] width 141 height 35
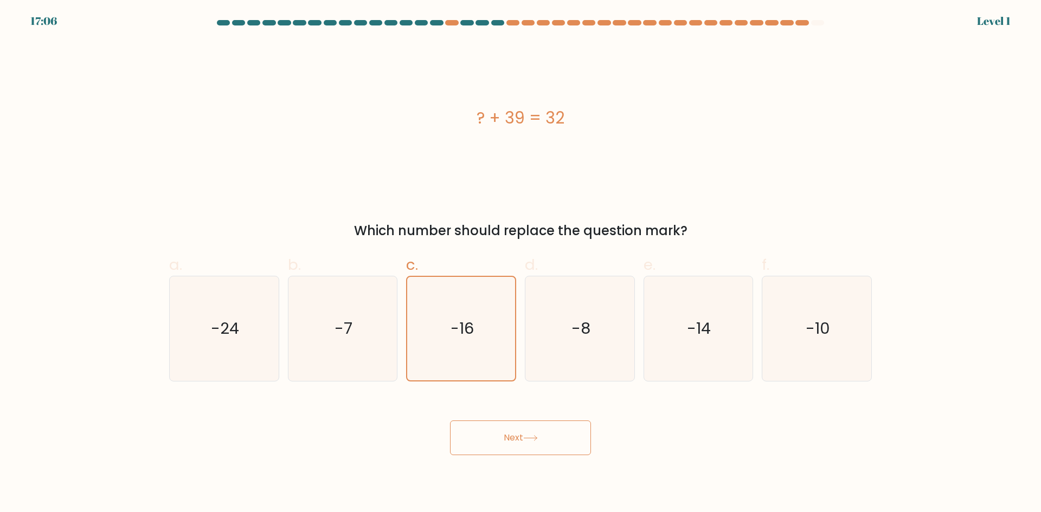
click at [528, 440] on icon at bounding box center [530, 438] width 15 height 6
click at [367, 337] on icon "-7" at bounding box center [342, 329] width 105 height 105
click at [521, 264] on input "b. -7" at bounding box center [521, 259] width 1 height 7
radio input "true"
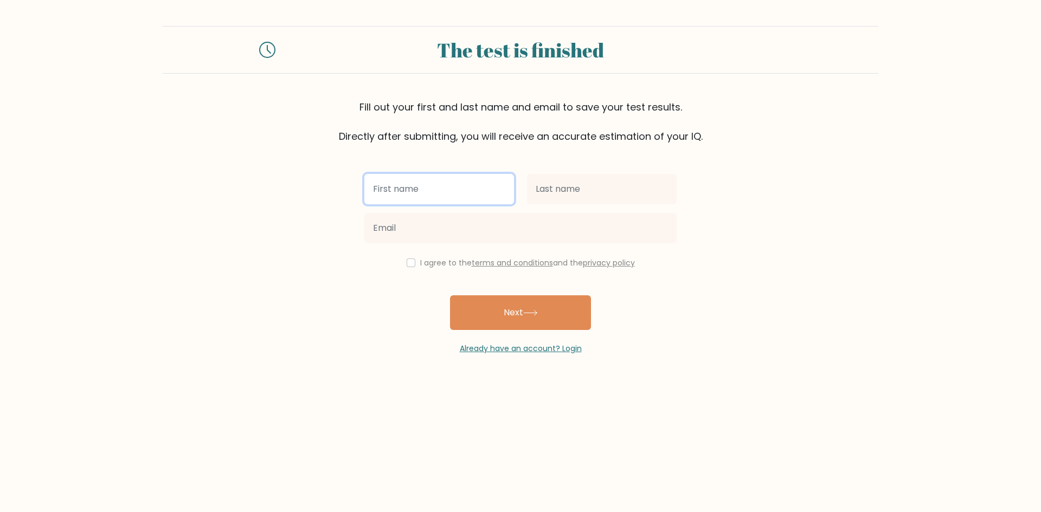
click at [487, 191] on input "text" at bounding box center [439, 189] width 150 height 30
type input "david"
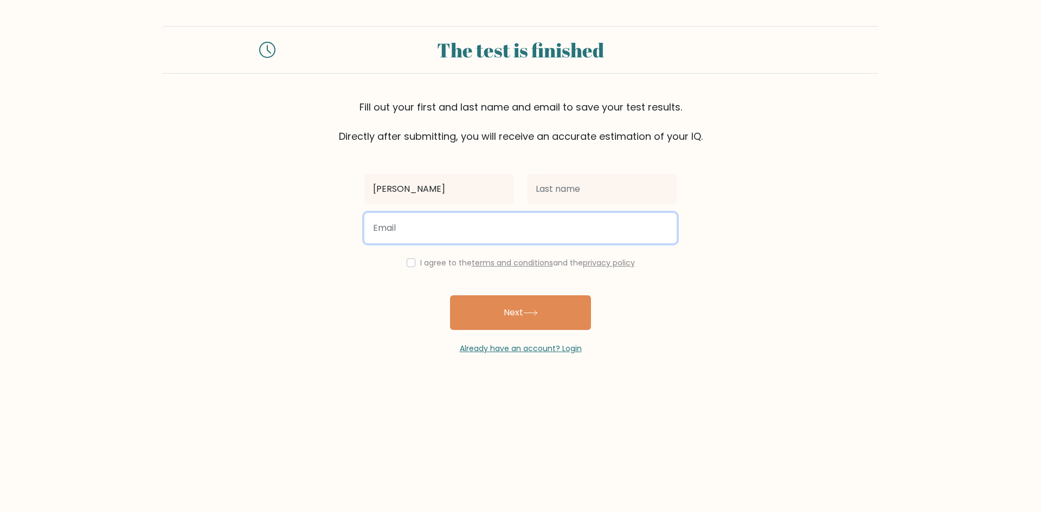
click at [588, 228] on input "email" at bounding box center [520, 228] width 312 height 30
type input "ddmuller09@gmail.com"
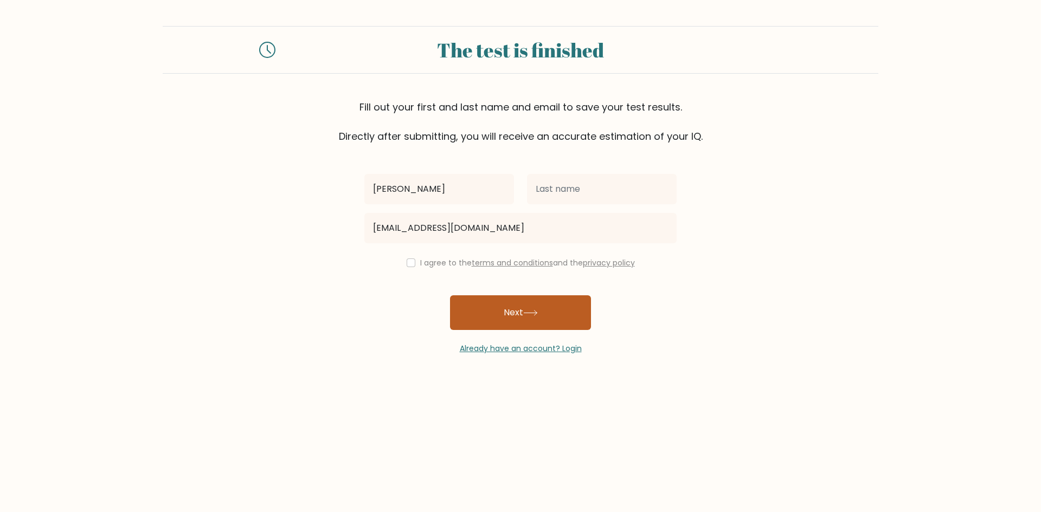
click at [513, 303] on button "Next" at bounding box center [520, 313] width 141 height 35
click at [402, 259] on div "I agree to the terms and conditions and the privacy policy" at bounding box center [520, 262] width 325 height 13
click at [408, 262] on input "checkbox" at bounding box center [411, 263] width 9 height 9
checkbox input "true"
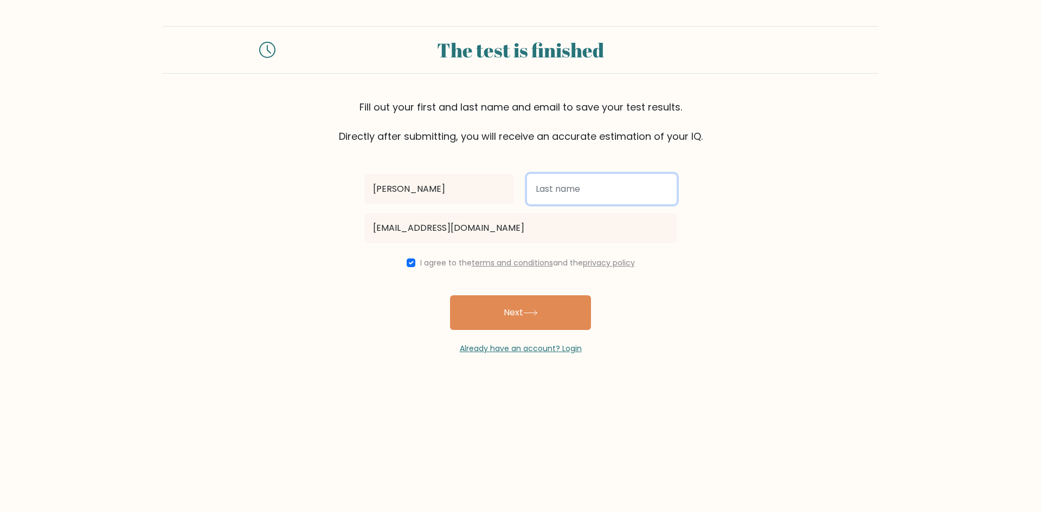
click at [544, 202] on input "text" at bounding box center [602, 189] width 150 height 30
type input "[PERSON_NAME]"
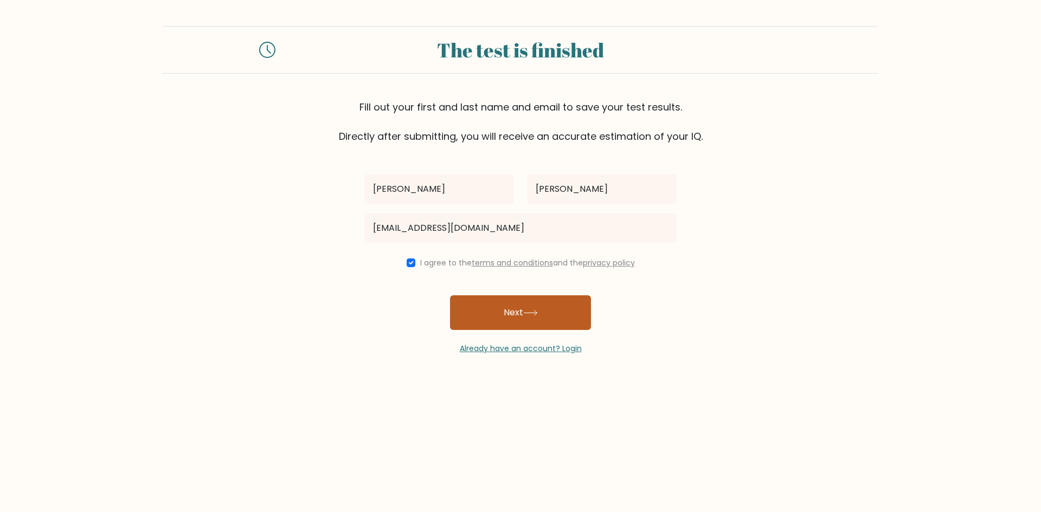
click at [564, 306] on button "Next" at bounding box center [520, 313] width 141 height 35
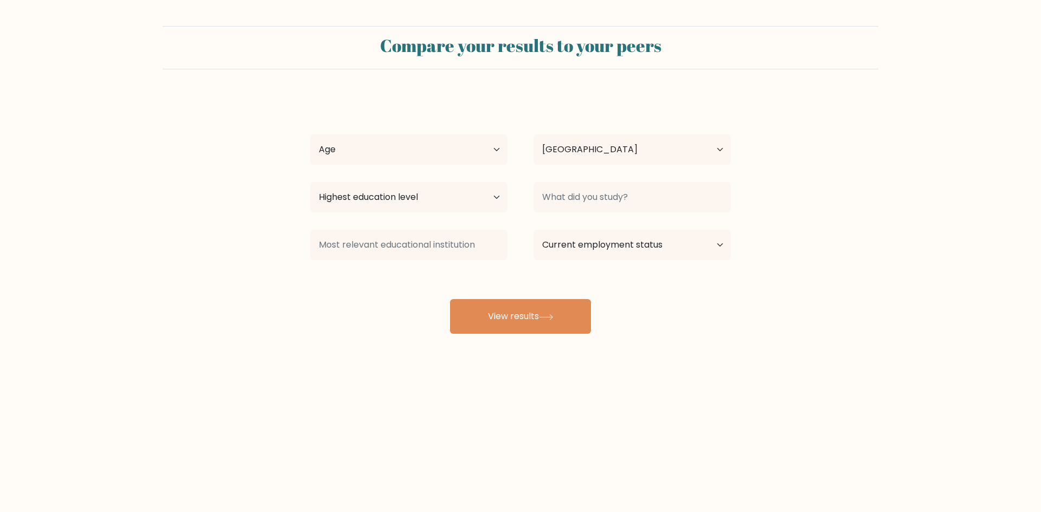
select select "BR"
drag, startPoint x: 424, startPoint y: 153, endPoint x: 426, endPoint y: 161, distance: 7.9
click at [424, 153] on select "Age Under [DEMOGRAPHIC_DATA] [DEMOGRAPHIC_DATA] [DEMOGRAPHIC_DATA] [DEMOGRAPHIC…" at bounding box center [408, 149] width 197 height 30
click at [310, 134] on select "Age Under [DEMOGRAPHIC_DATA] [DEMOGRAPHIC_DATA] [DEMOGRAPHIC_DATA] [DEMOGRAPHIC…" at bounding box center [408, 149] width 197 height 30
click at [454, 150] on select "Age Under [DEMOGRAPHIC_DATA] [DEMOGRAPHIC_DATA] [DEMOGRAPHIC_DATA] [DEMOGRAPHIC…" at bounding box center [408, 149] width 197 height 30
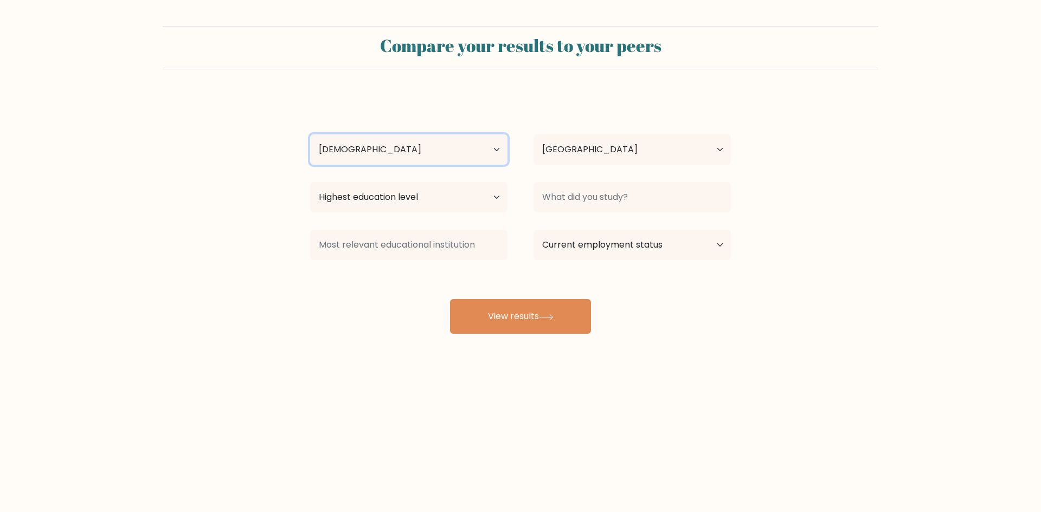
select select "min_18"
click at [310, 134] on select "Age Under [DEMOGRAPHIC_DATA] [DEMOGRAPHIC_DATA] [DEMOGRAPHIC_DATA] [DEMOGRAPHIC…" at bounding box center [408, 149] width 197 height 30
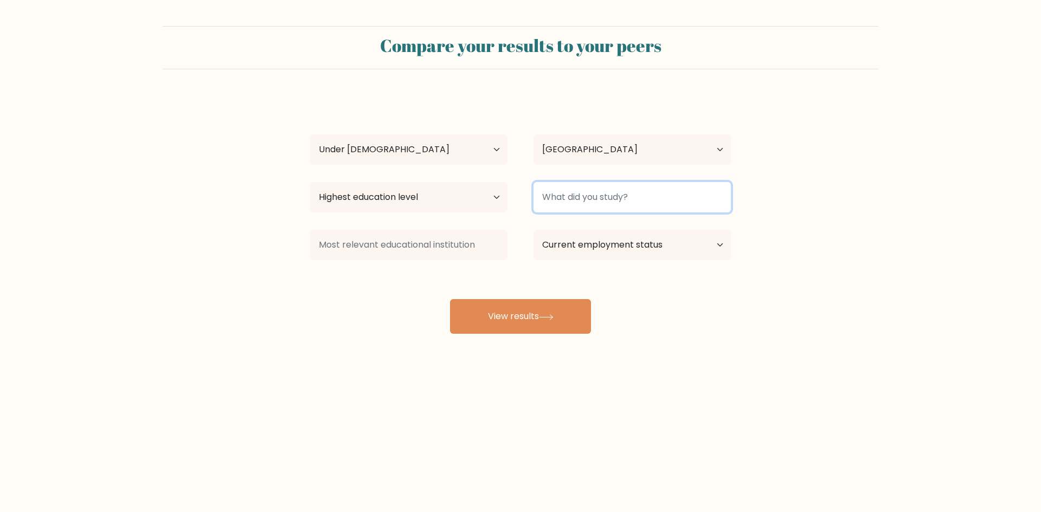
click at [602, 203] on input at bounding box center [632, 197] width 197 height 30
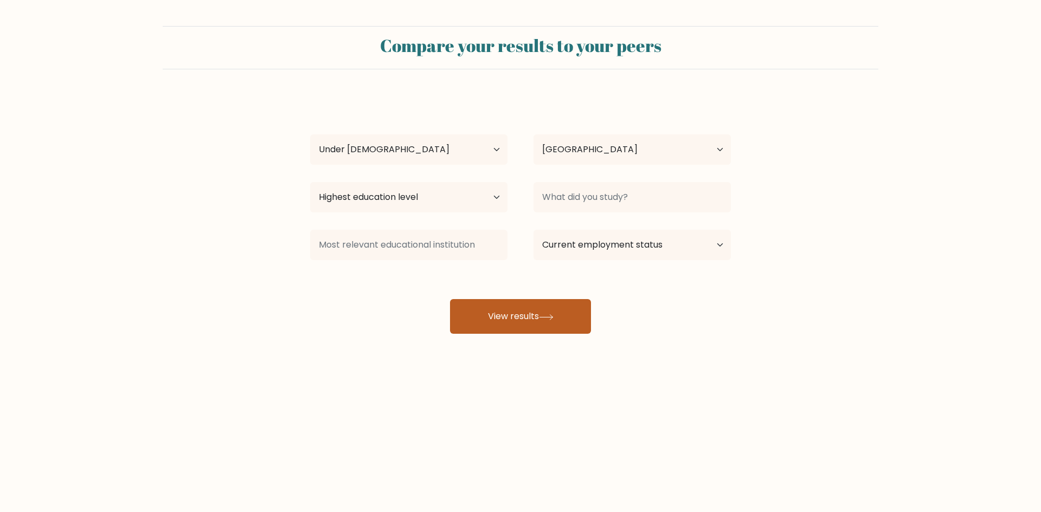
click at [531, 303] on button "View results" at bounding box center [520, 316] width 141 height 35
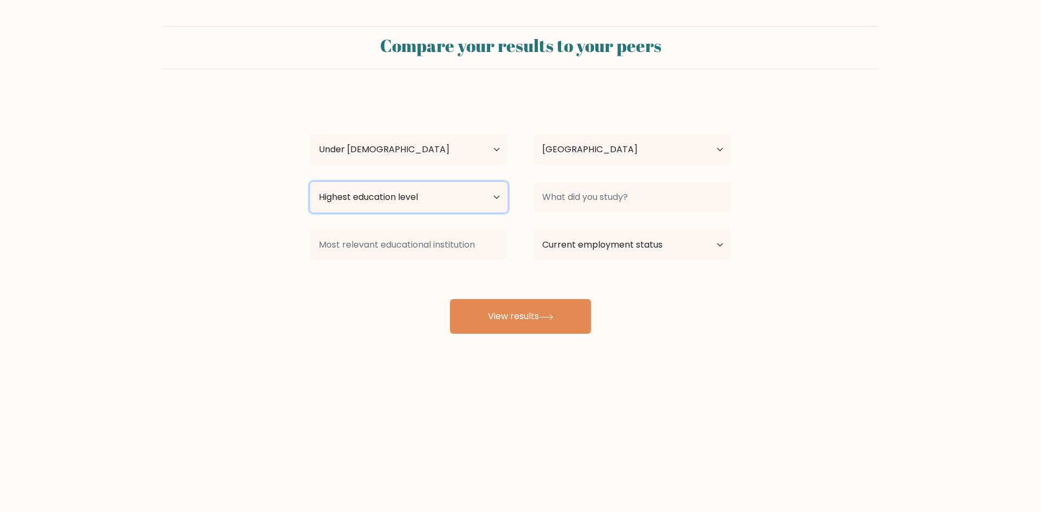
click at [420, 192] on select "Highest education level No schooling Primary Lower Secondary Upper Secondary Oc…" at bounding box center [408, 197] width 197 height 30
select select "upper_secondary"
click at [310, 182] on select "Highest education level No schooling Primary Lower Secondary Upper Secondary Oc…" at bounding box center [408, 197] width 197 height 30
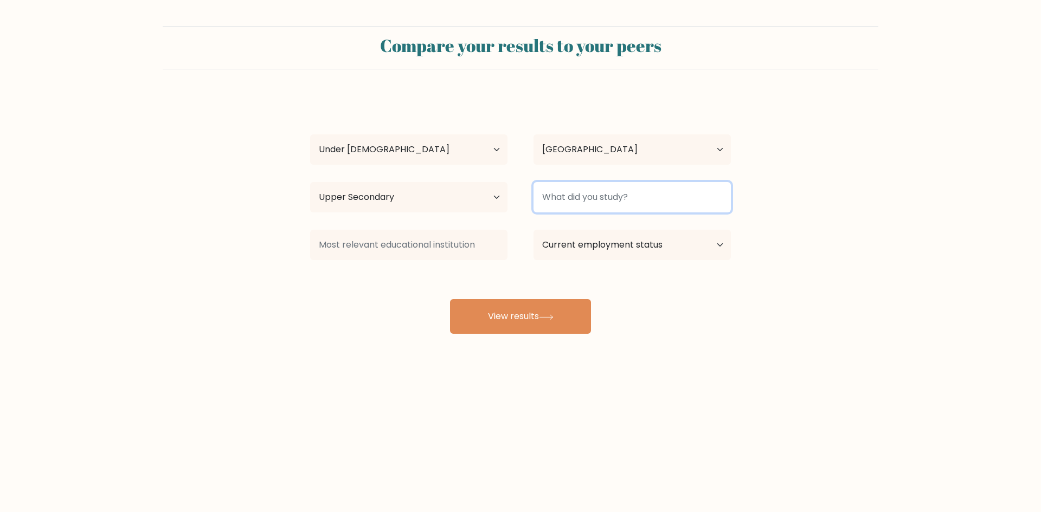
click at [579, 200] on input at bounding box center [632, 197] width 197 height 30
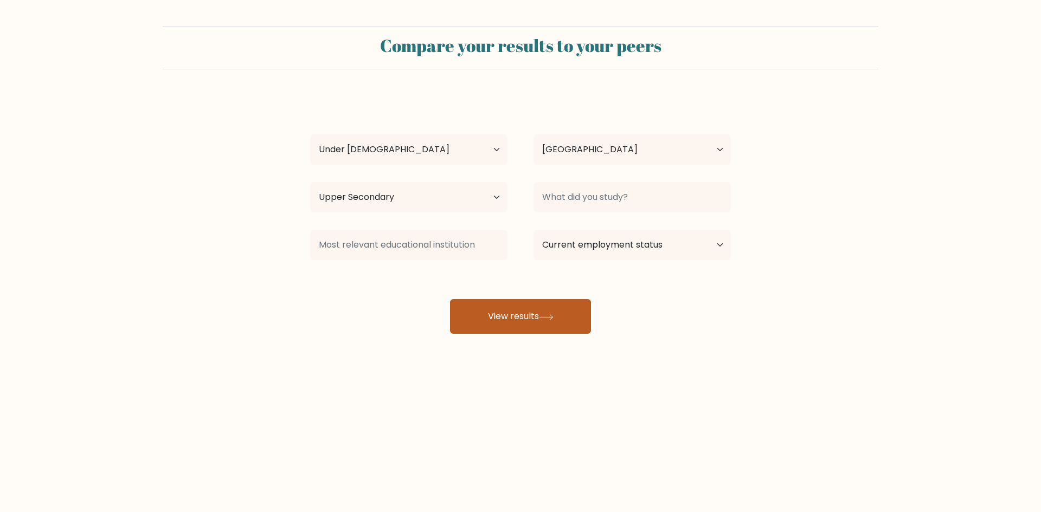
click at [555, 309] on button "View results" at bounding box center [520, 316] width 141 height 35
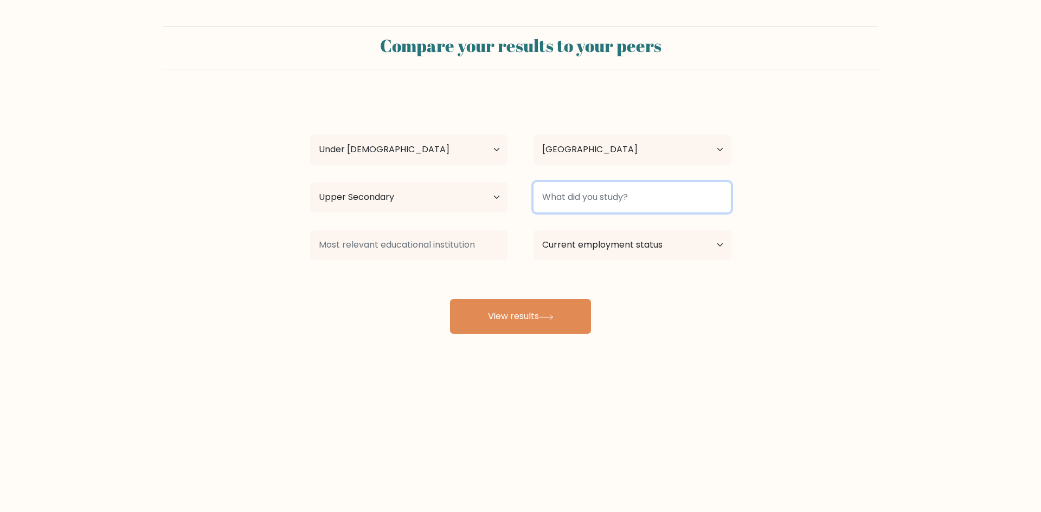
click at [560, 202] on input at bounding box center [632, 197] width 197 height 30
type input "s"
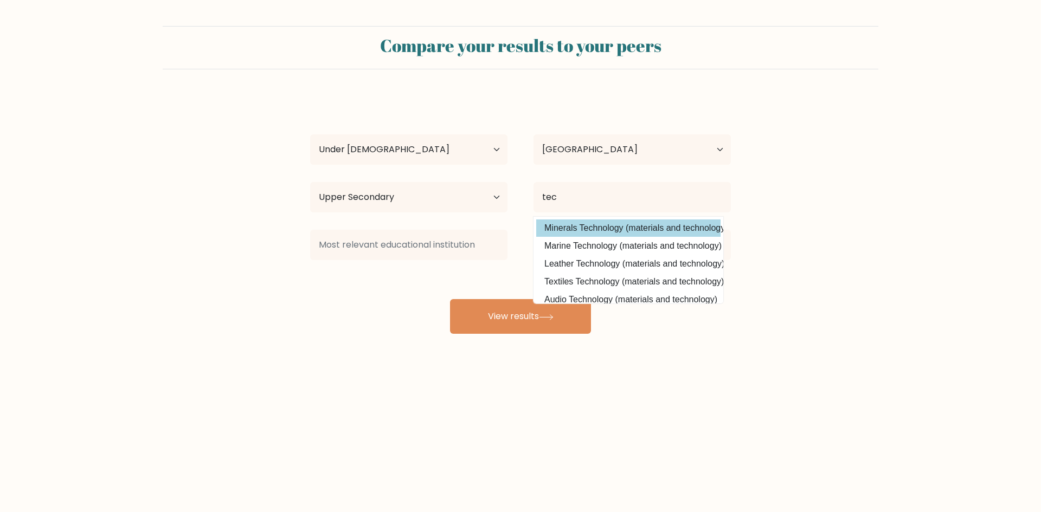
click at [579, 234] on option "Minerals Technology (materials and technology)" at bounding box center [628, 228] width 184 height 17
type input "Minerals Technology"
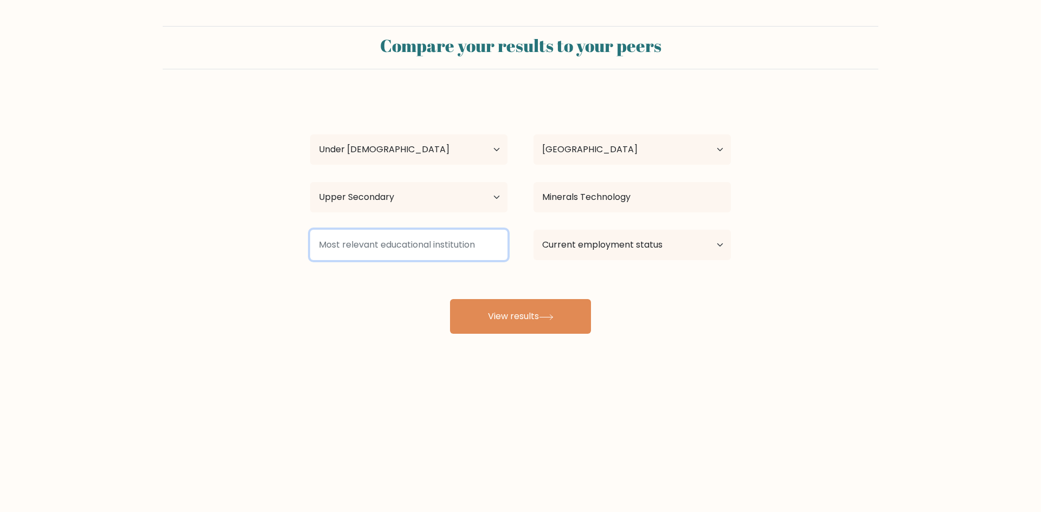
click at [482, 246] on input at bounding box center [408, 245] width 197 height 30
click at [567, 258] on select "Current employment status Employed Student Retired Other / prefer not to answer" at bounding box center [632, 245] width 197 height 30
select select "student"
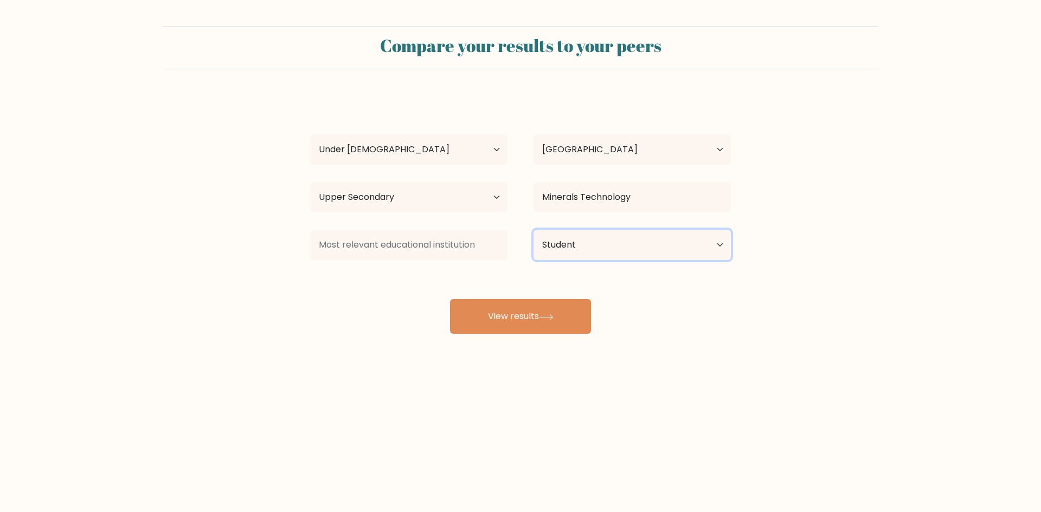
click at [534, 230] on select "Current employment status Employed Student Retired Other / prefer not to answer" at bounding box center [632, 245] width 197 height 30
click at [537, 305] on button "View results" at bounding box center [520, 316] width 141 height 35
click at [455, 256] on input at bounding box center [408, 245] width 197 height 30
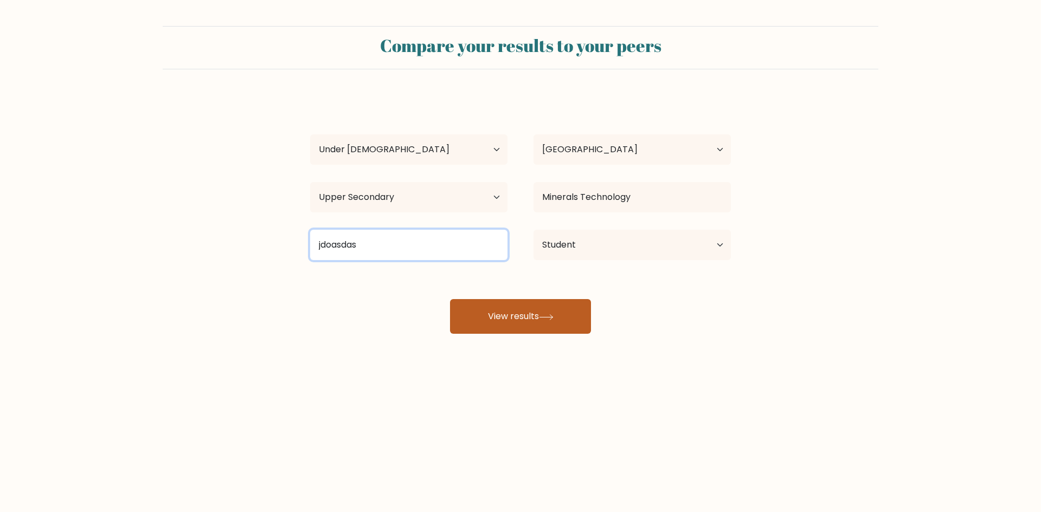
type input "jdoasdas"
click at [521, 327] on button "View results" at bounding box center [520, 316] width 141 height 35
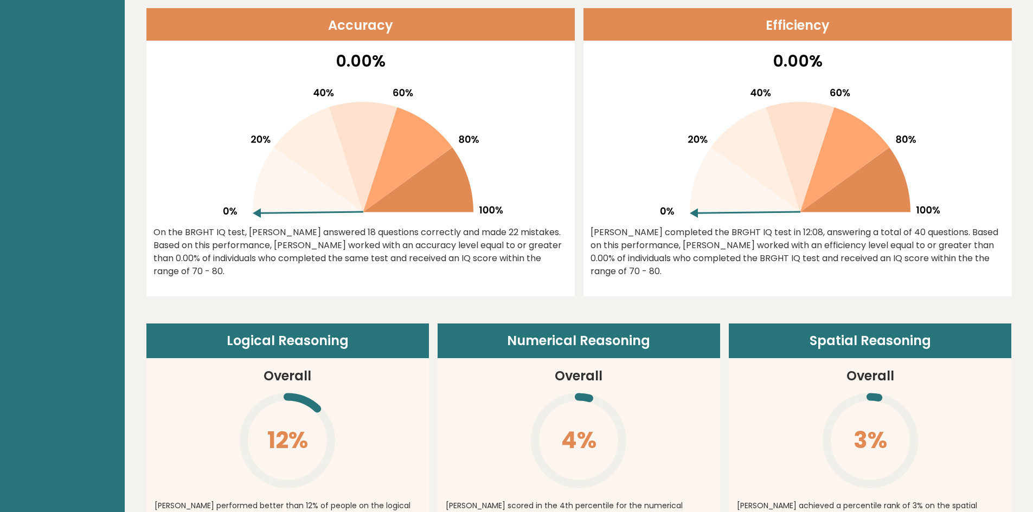
scroll to position [614, 0]
